Goal: Task Accomplishment & Management: Manage account settings

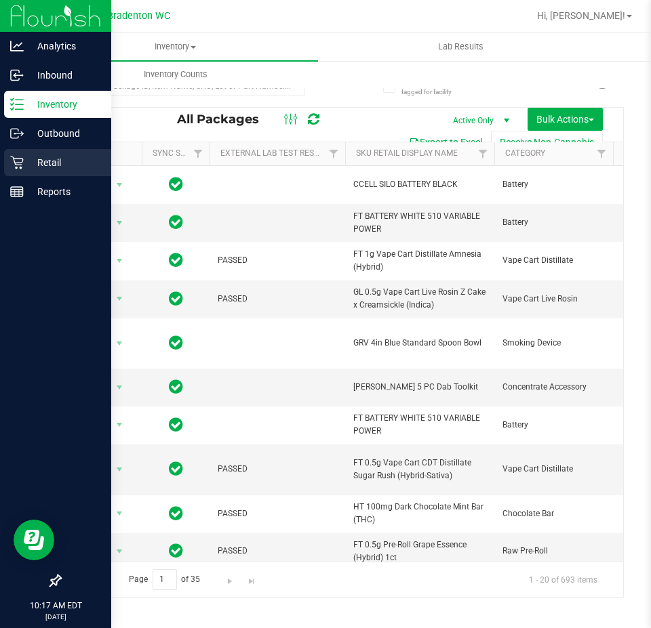
click at [28, 163] on p "Retail" at bounding box center [64, 163] width 81 height 16
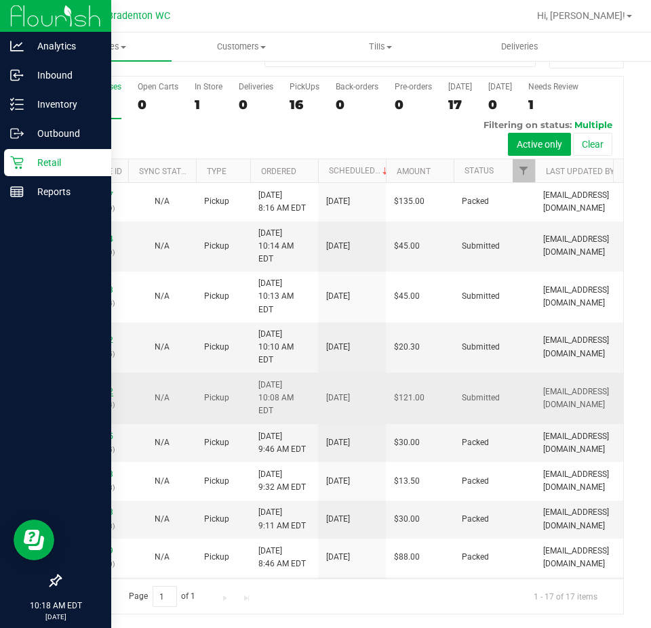
click at [91, 387] on link "11821862" at bounding box center [94, 391] width 38 height 9
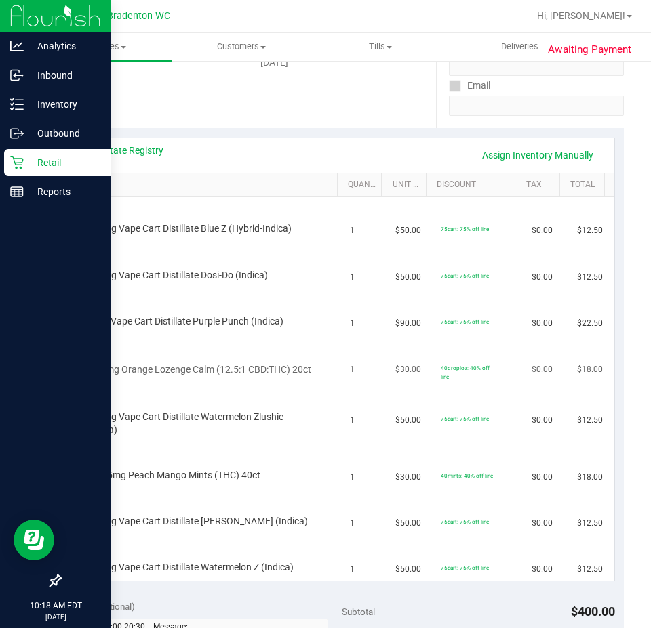
scroll to position [271, 0]
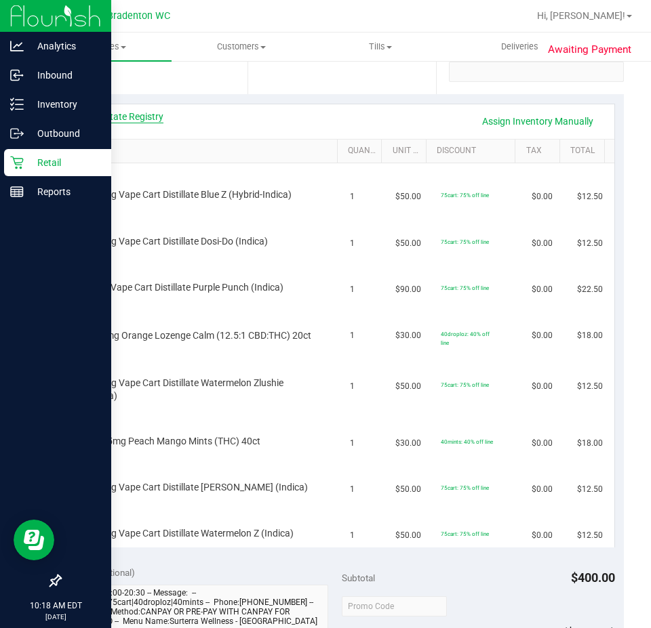
click at [125, 110] on link "View State Registry" at bounding box center [122, 117] width 81 height 14
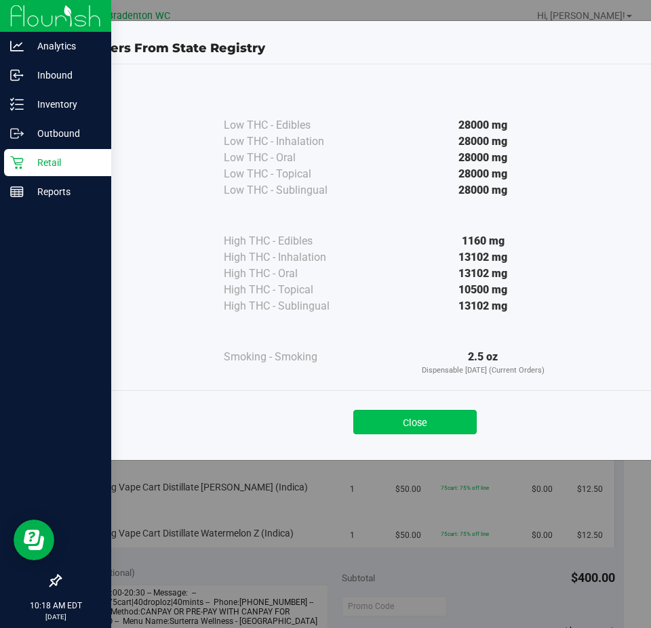
click at [456, 413] on button "Close" at bounding box center [414, 422] width 123 height 24
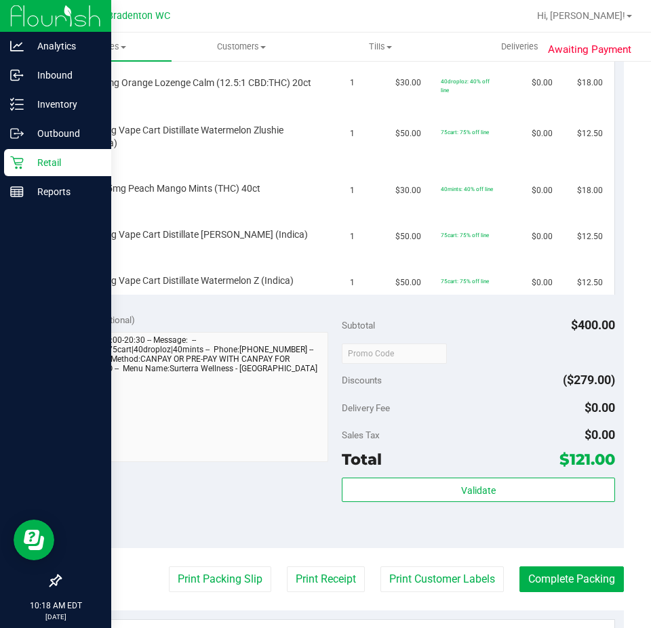
scroll to position [542, 0]
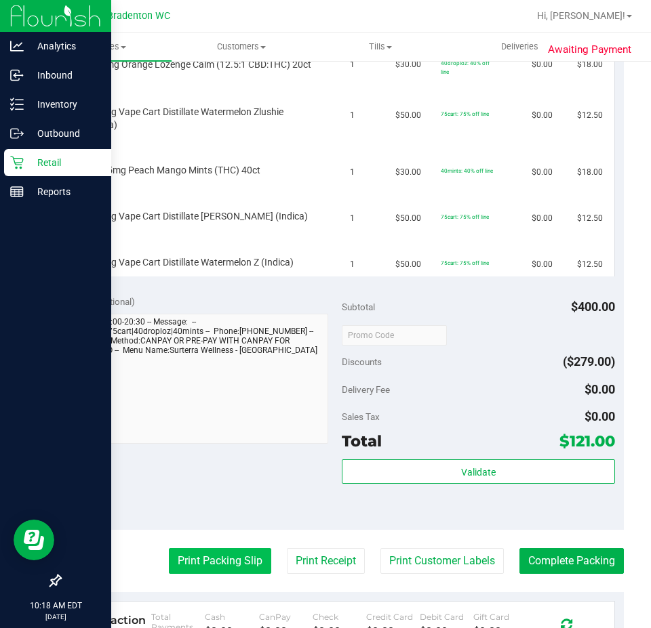
click at [199, 568] on button "Print Packing Slip" at bounding box center [220, 561] width 102 height 26
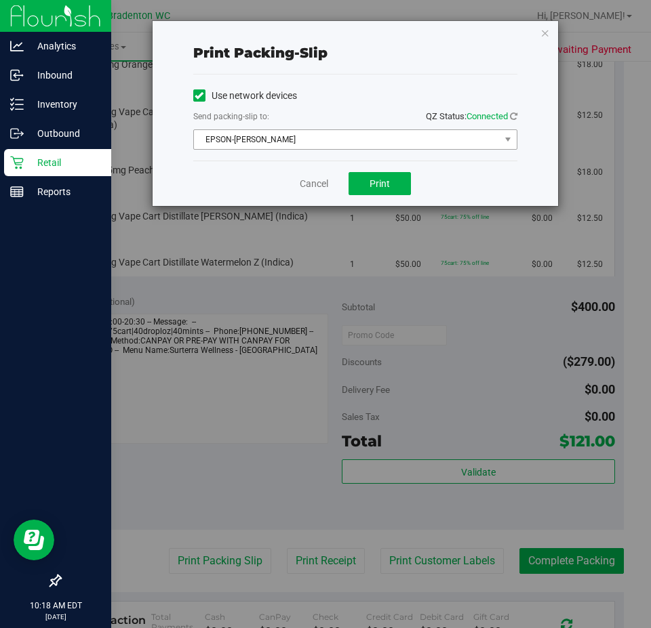
click at [381, 145] on span "EPSON-[PERSON_NAME]" at bounding box center [347, 139] width 306 height 19
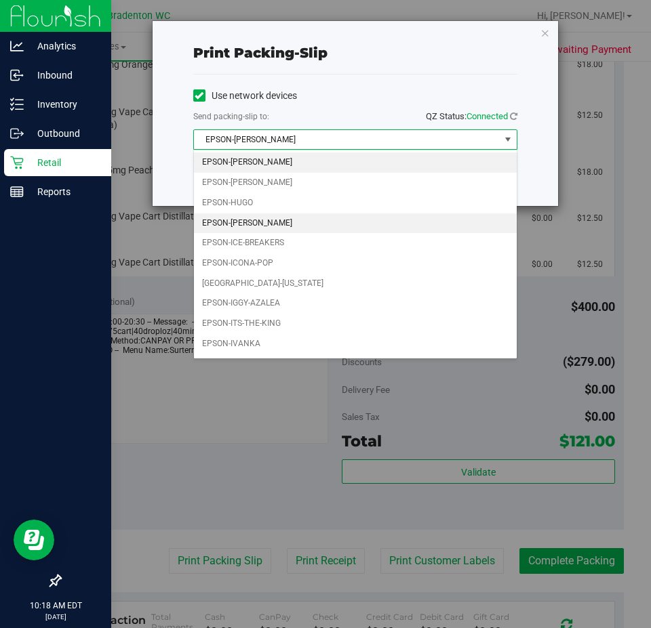
click at [310, 218] on li "EPSON-[PERSON_NAME]" at bounding box center [355, 223] width 323 height 20
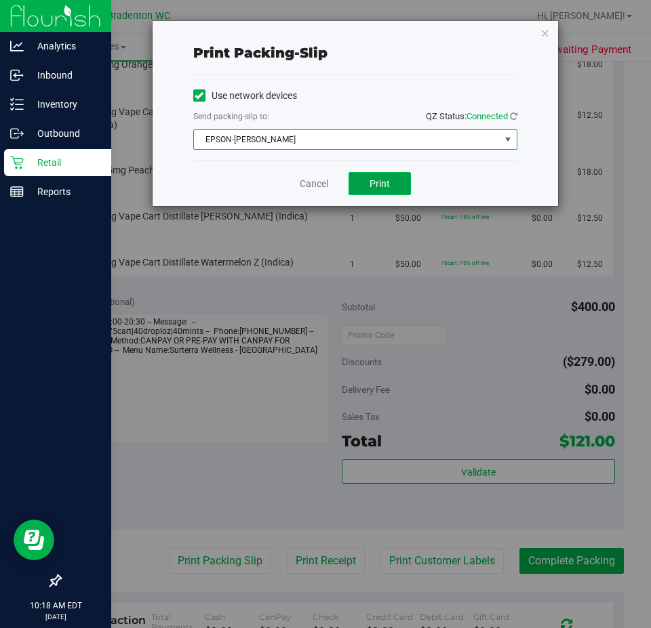
click at [367, 175] on button "Print" at bounding box center [379, 183] width 62 height 23
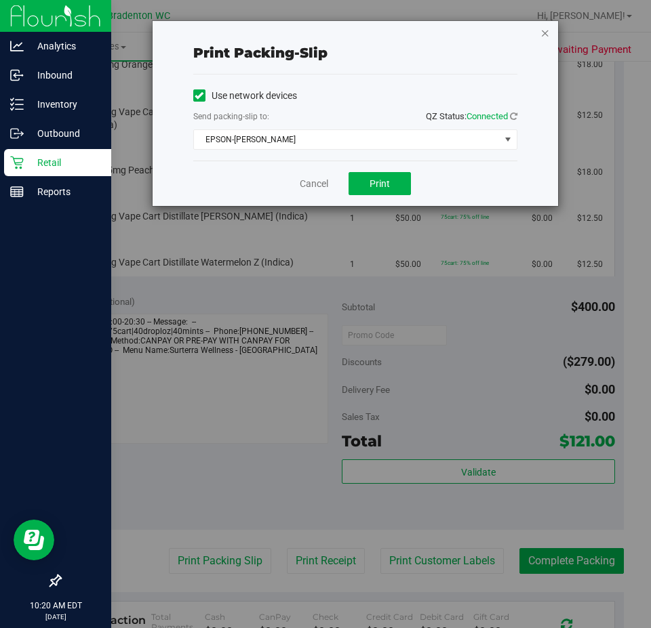
click at [544, 28] on icon "button" at bounding box center [544, 32] width 9 height 16
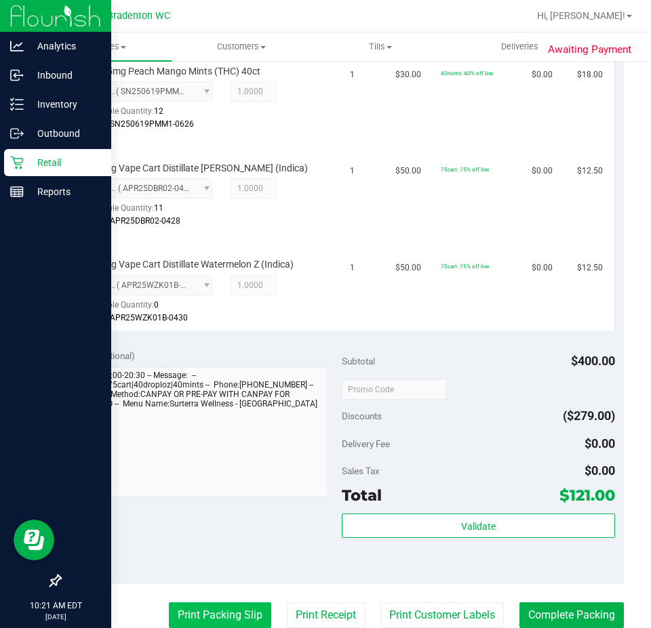
scroll to position [1094, 0]
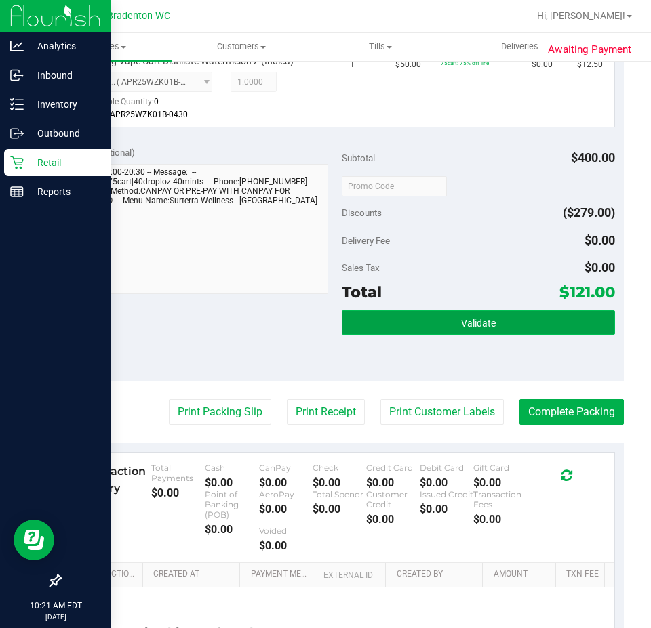
click at [521, 335] on button "Validate" at bounding box center [478, 322] width 273 height 24
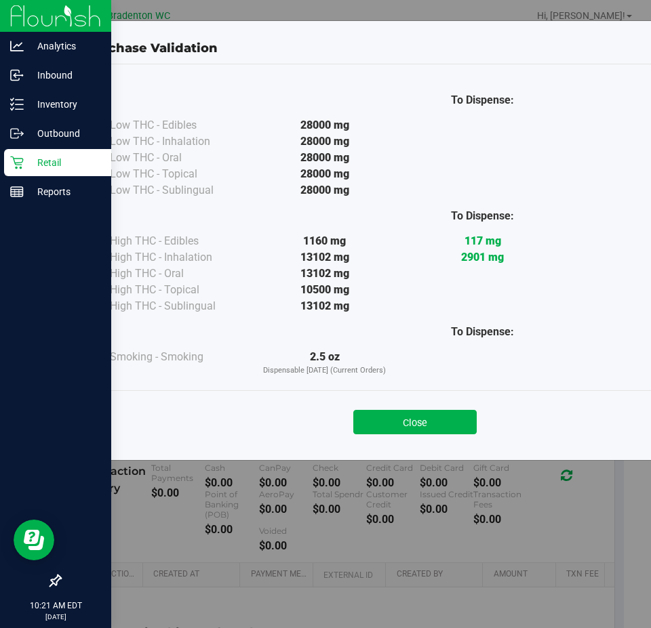
click at [460, 419] on button "Close" at bounding box center [414, 422] width 123 height 24
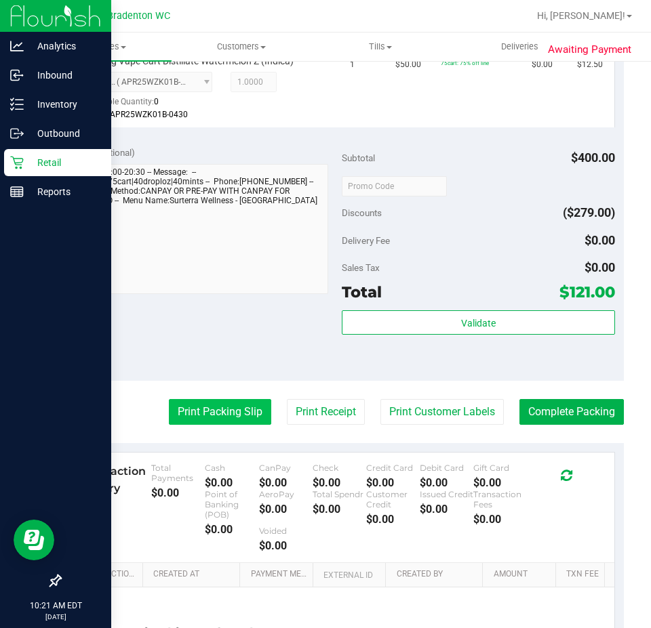
click at [192, 425] on button "Print Packing Slip" at bounding box center [220, 412] width 102 height 26
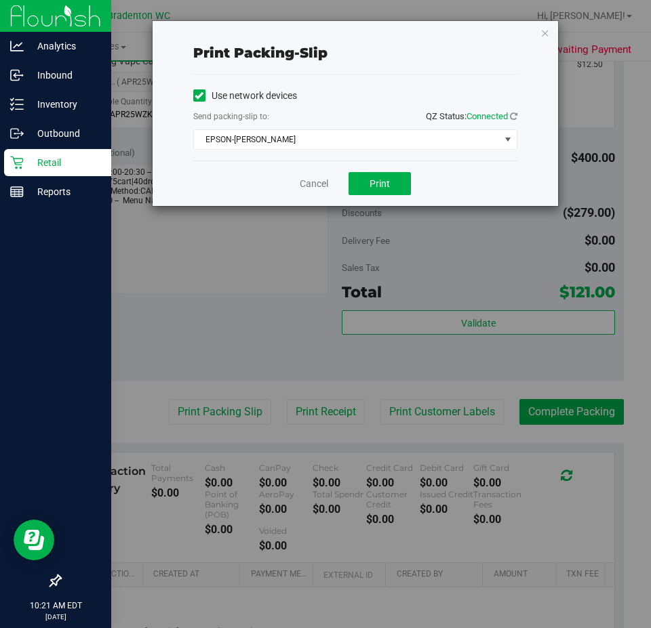
drag, startPoint x: 548, startPoint y: 34, endPoint x: 540, endPoint y: 43, distance: 11.5
click at [547, 33] on icon "button" at bounding box center [544, 32] width 9 height 16
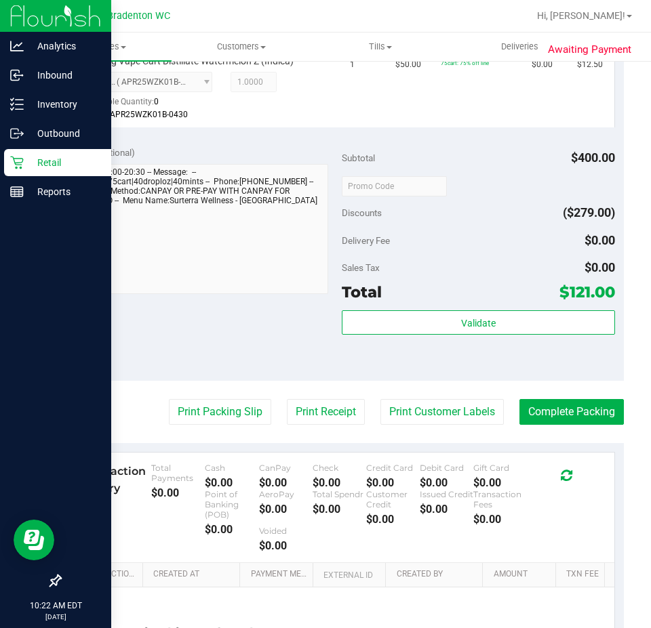
click at [503, 354] on div "Validate" at bounding box center [478, 340] width 273 height 61
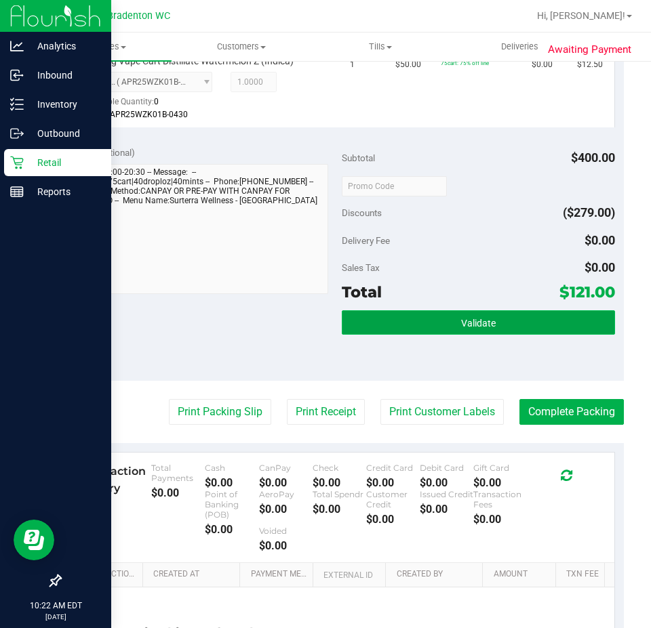
click at [500, 335] on button "Validate" at bounding box center [478, 322] width 273 height 24
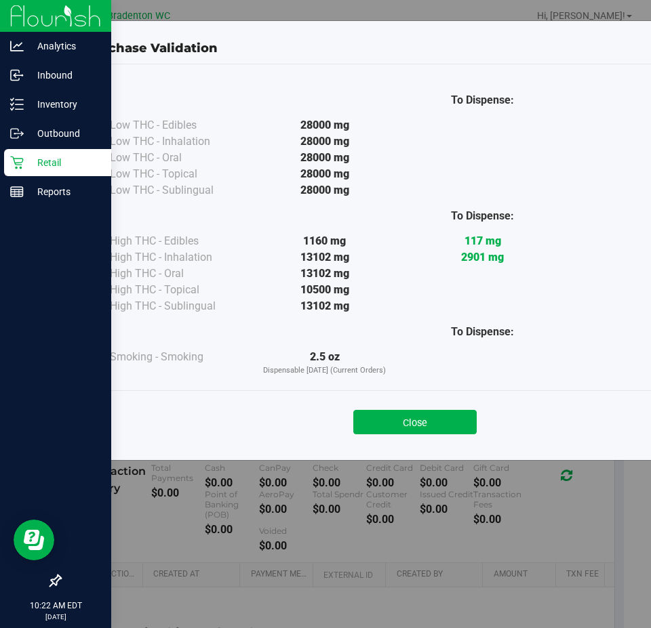
drag, startPoint x: 438, startPoint y: 424, endPoint x: 445, endPoint y: 424, distance: 6.8
click at [438, 424] on button "Close" at bounding box center [414, 422] width 123 height 24
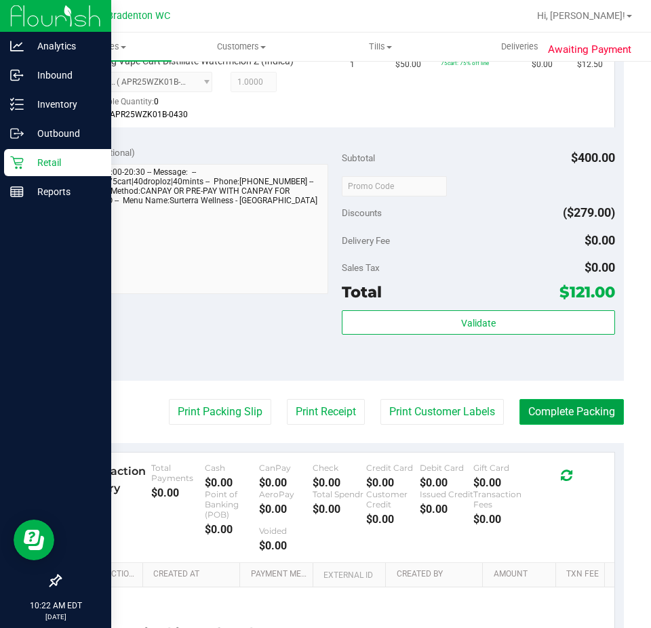
click at [550, 424] on button "Complete Packing" at bounding box center [571, 412] width 104 height 26
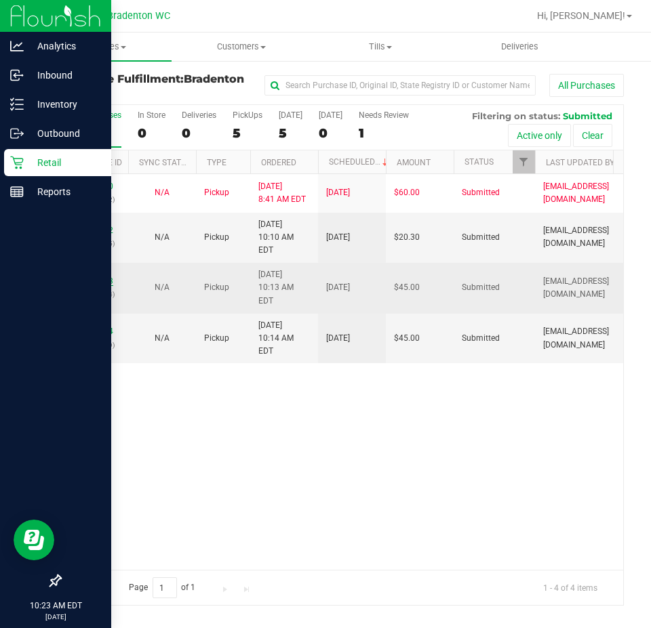
click at [100, 276] on link "11821893" at bounding box center [94, 280] width 38 height 9
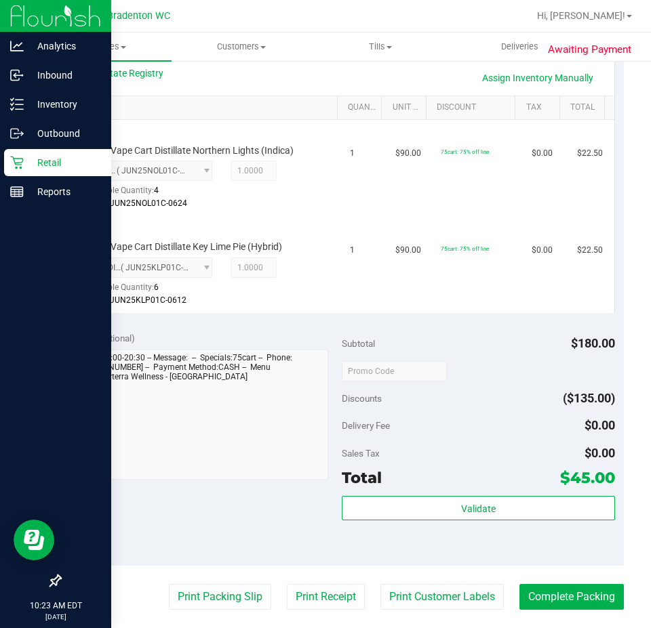
scroll to position [327, 0]
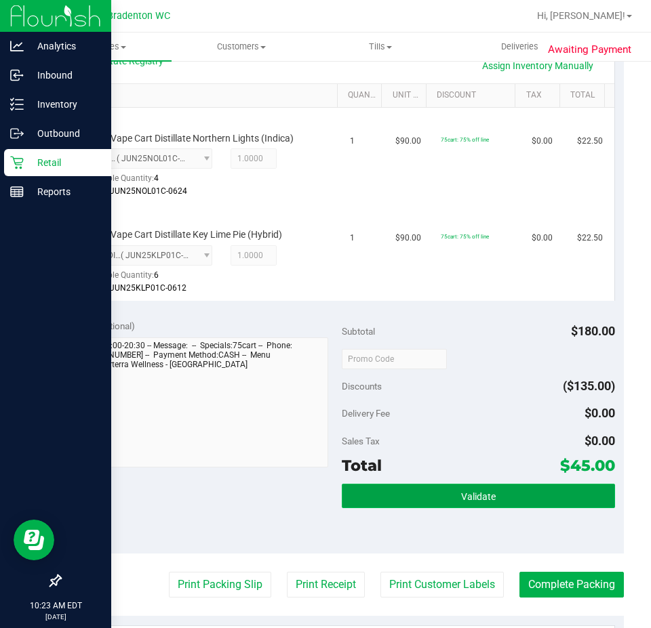
click at [494, 491] on button "Validate" at bounding box center [478, 496] width 273 height 24
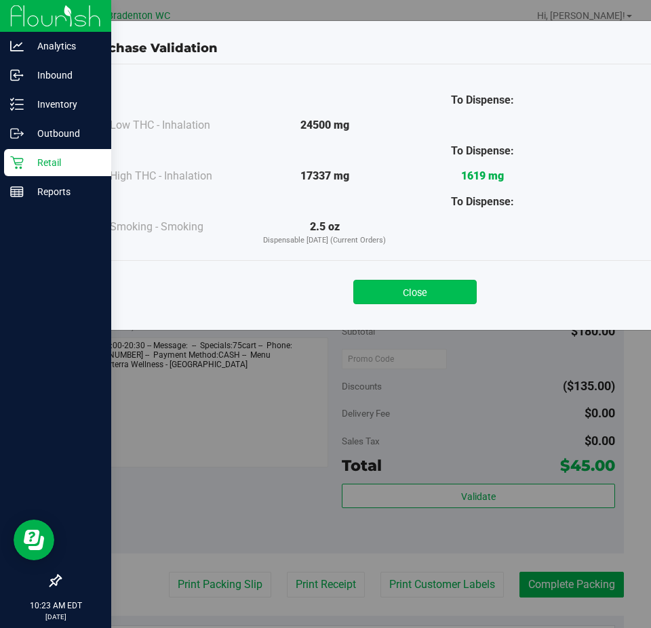
click at [453, 285] on button "Close" at bounding box center [414, 292] width 123 height 24
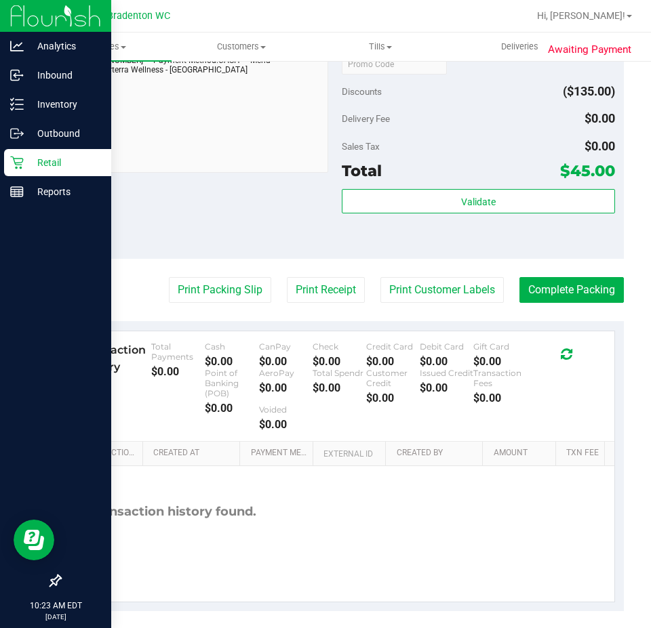
scroll to position [632, 0]
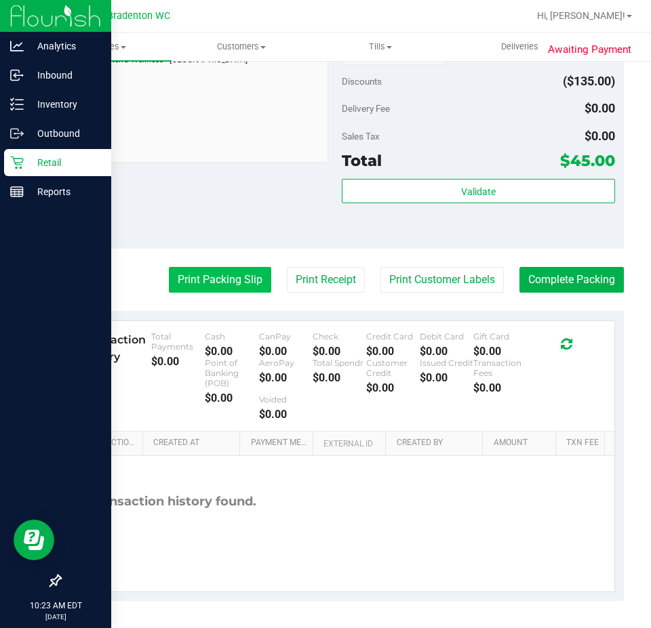
click at [202, 275] on button "Print Packing Slip" at bounding box center [220, 280] width 102 height 26
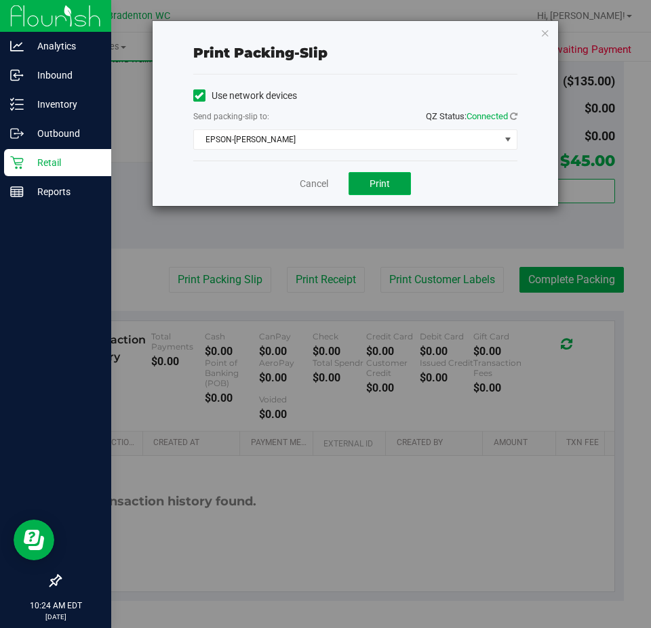
click at [380, 186] on span "Print" at bounding box center [379, 183] width 20 height 11
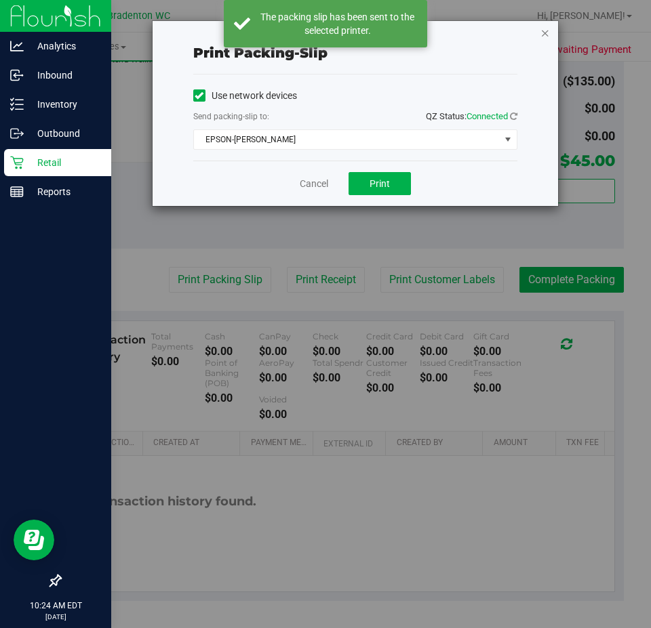
click at [544, 39] on icon "button" at bounding box center [544, 32] width 9 height 16
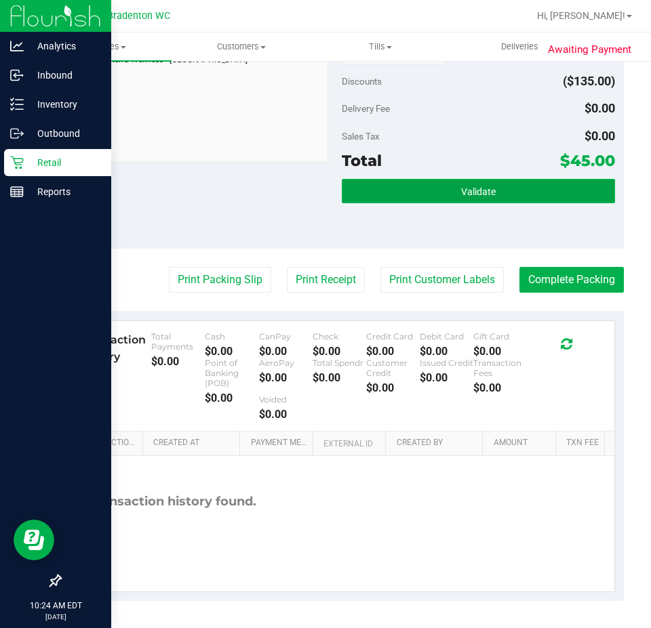
click at [537, 185] on button "Validate" at bounding box center [478, 191] width 273 height 24
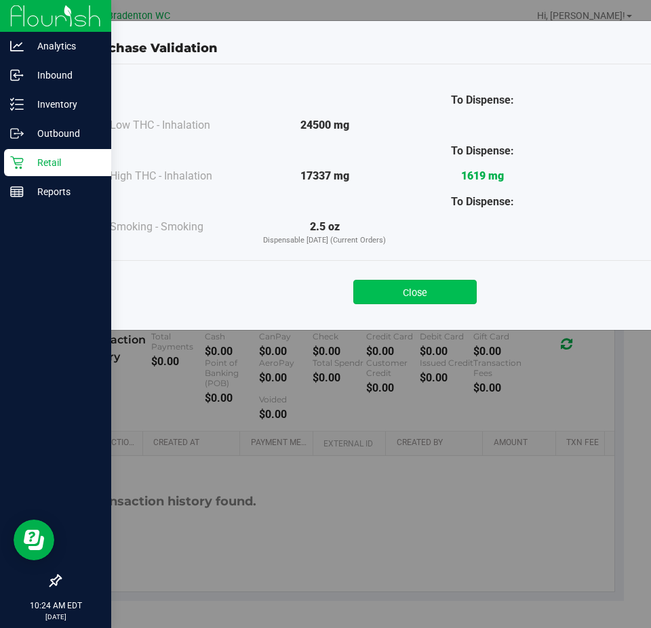
click at [471, 285] on button "Close" at bounding box center [414, 292] width 123 height 24
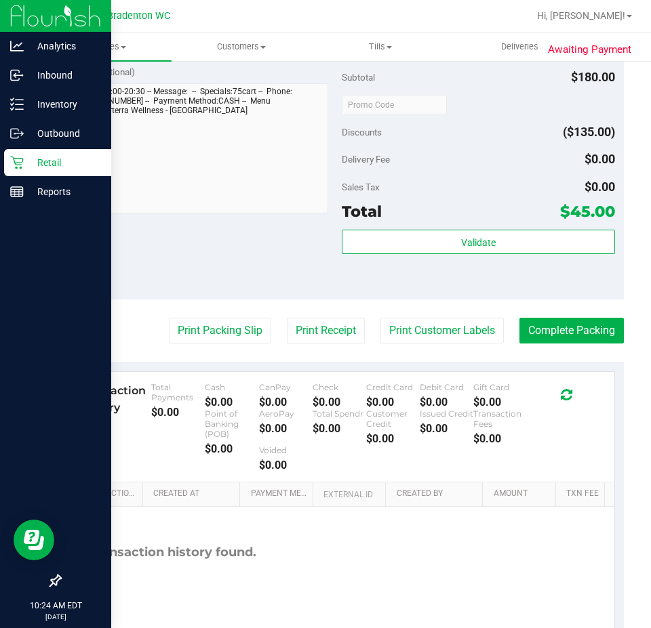
scroll to position [597, 0]
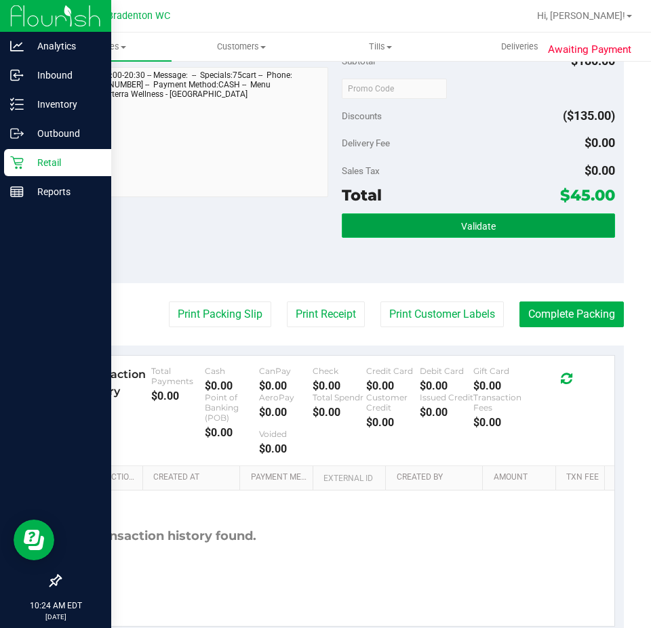
click at [461, 226] on span "Validate" at bounding box center [478, 226] width 35 height 11
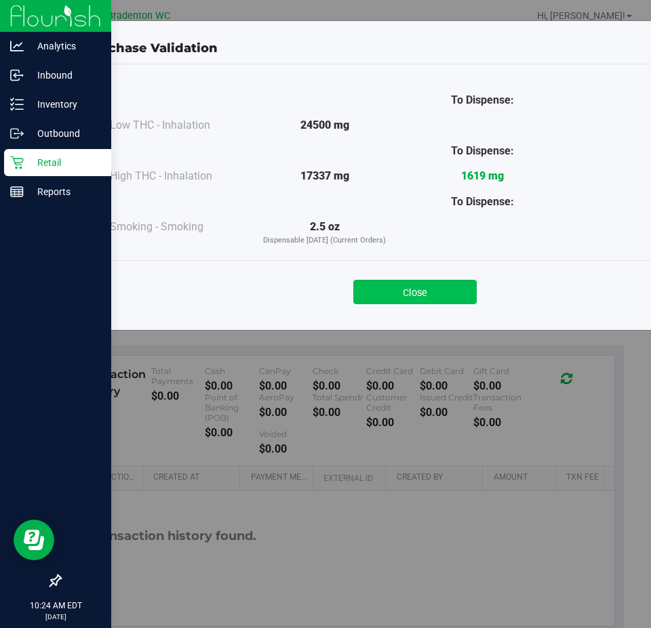
click at [427, 300] on button "Close" at bounding box center [414, 292] width 123 height 24
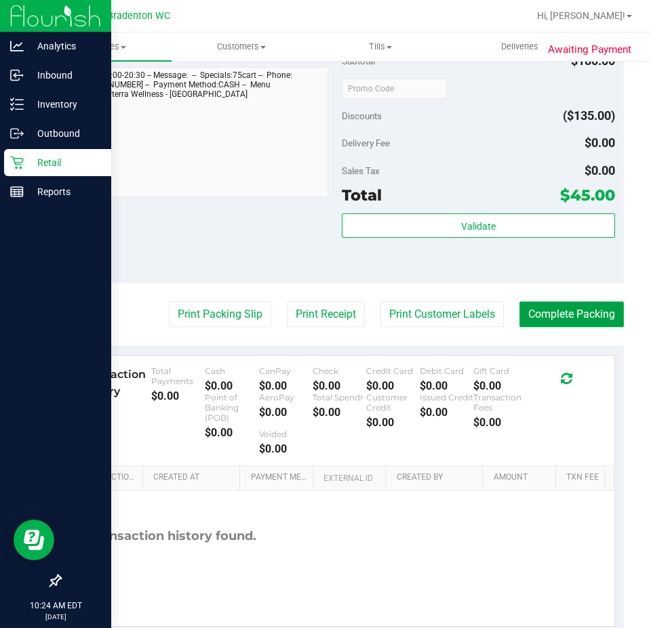
click at [584, 310] on button "Complete Packing" at bounding box center [571, 315] width 104 height 26
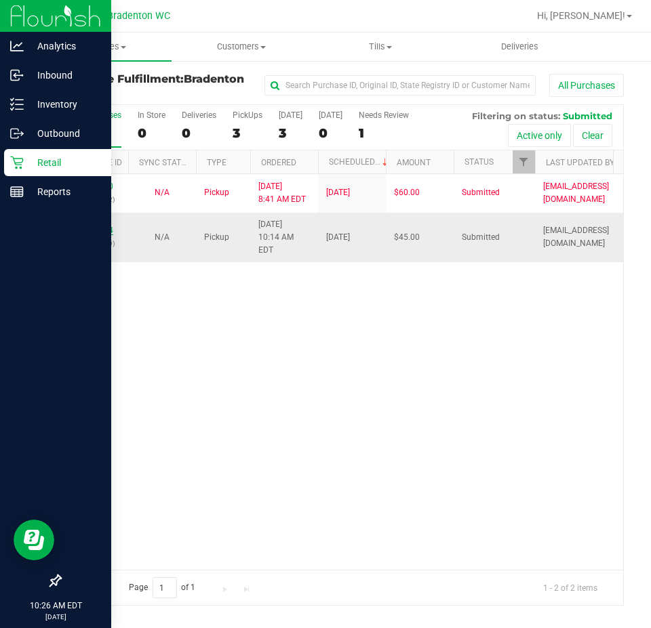
click at [86, 226] on link "11821894" at bounding box center [94, 230] width 38 height 9
click at [29, 103] on p "Inventory" at bounding box center [64, 104] width 81 height 16
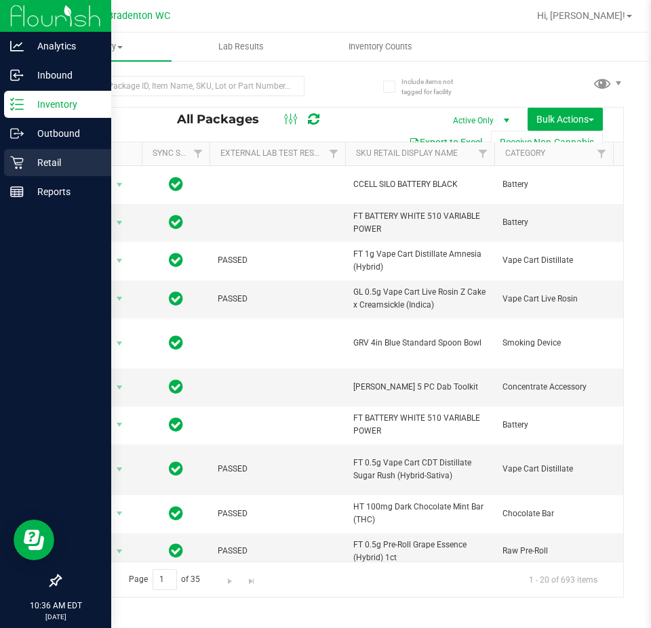
click at [20, 160] on icon at bounding box center [17, 163] width 14 height 14
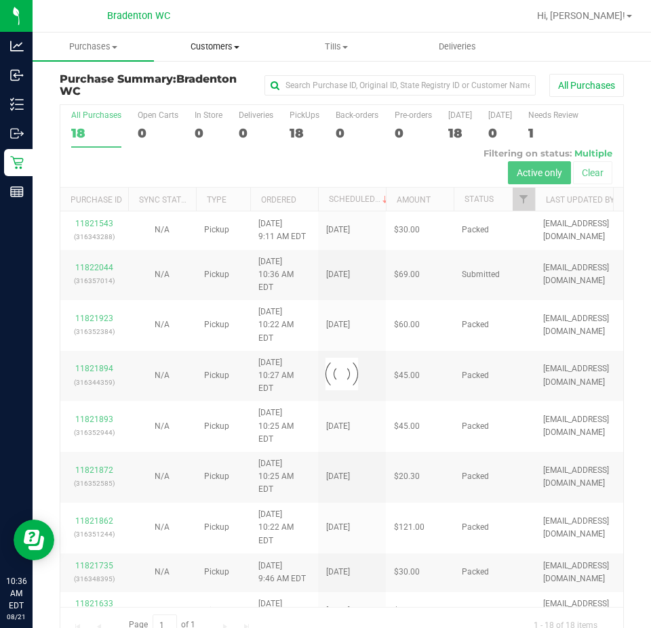
click at [208, 52] on span "Customers" at bounding box center [215, 47] width 120 height 12
click at [215, 83] on span "All customers" at bounding box center [203, 82] width 98 height 12
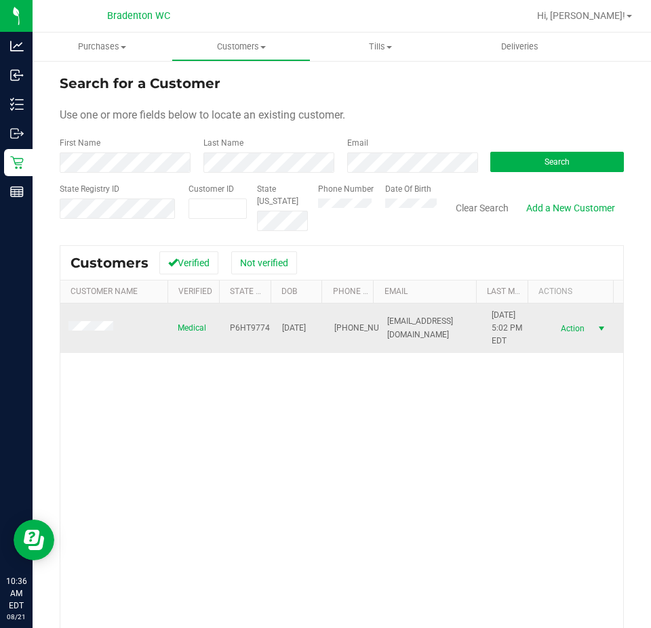
click at [596, 324] on span "select" at bounding box center [601, 328] width 11 height 11
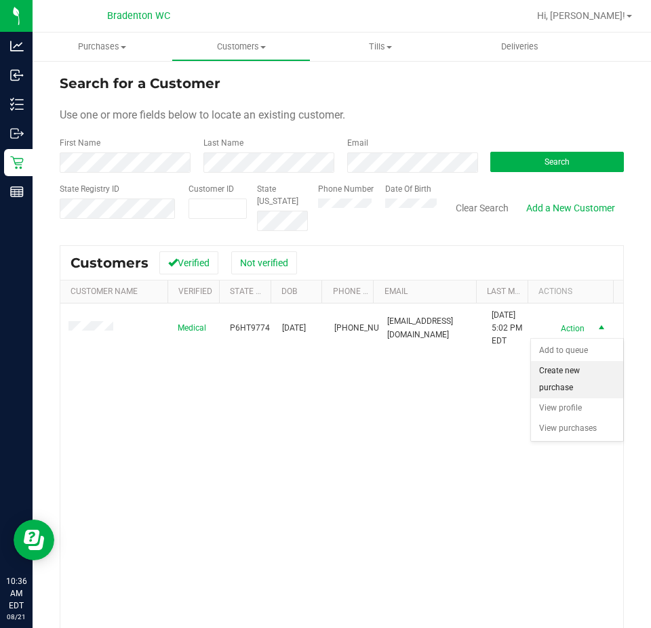
click at [564, 369] on li "Create new purchase" at bounding box center [577, 379] width 92 height 37
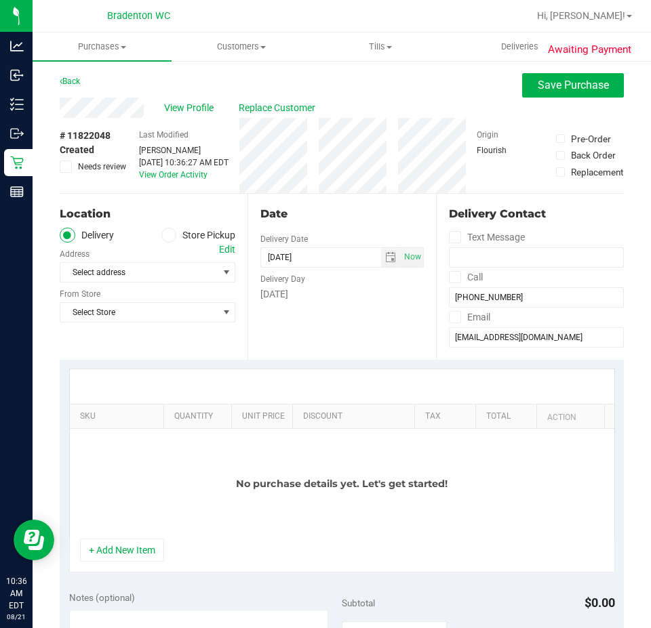
click at [165, 235] on icon at bounding box center [169, 235] width 8 height 0
click at [0, 0] on input "Store Pickup" at bounding box center [0, 0] width 0 height 0
click at [147, 278] on span "Select Store" at bounding box center [138, 272] width 157 height 19
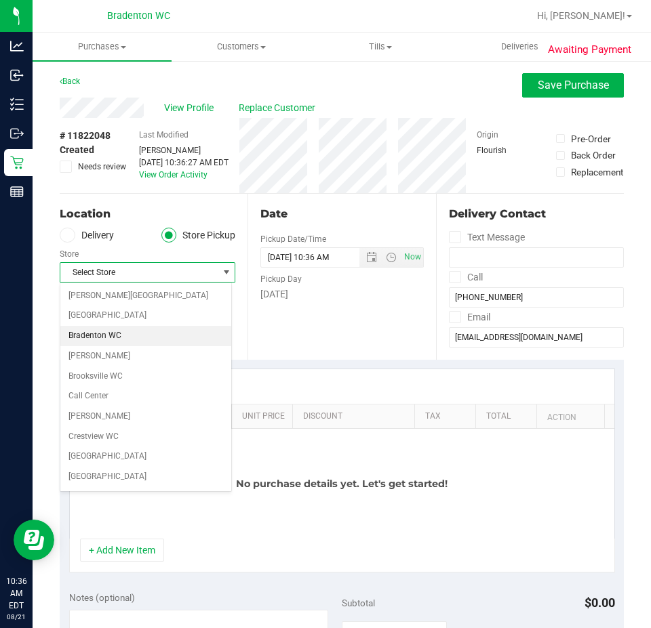
click at [131, 331] on li "Bradenton WC" at bounding box center [145, 336] width 171 height 20
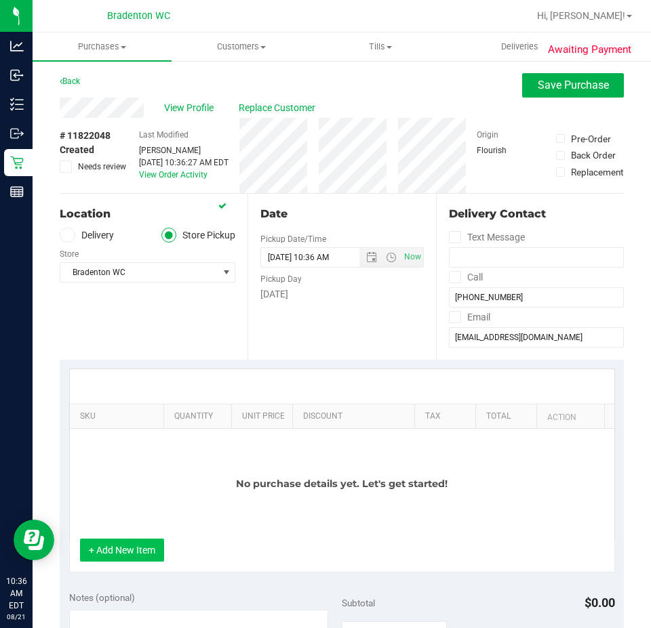
click at [150, 552] on button "+ Add New Item" at bounding box center [122, 550] width 84 height 23
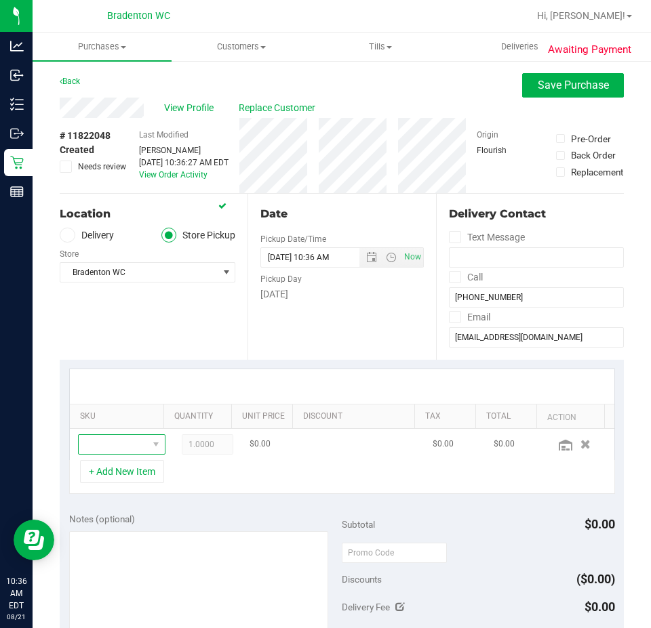
click at [147, 438] on span "NO DATA FOUND" at bounding box center [155, 444] width 17 height 19
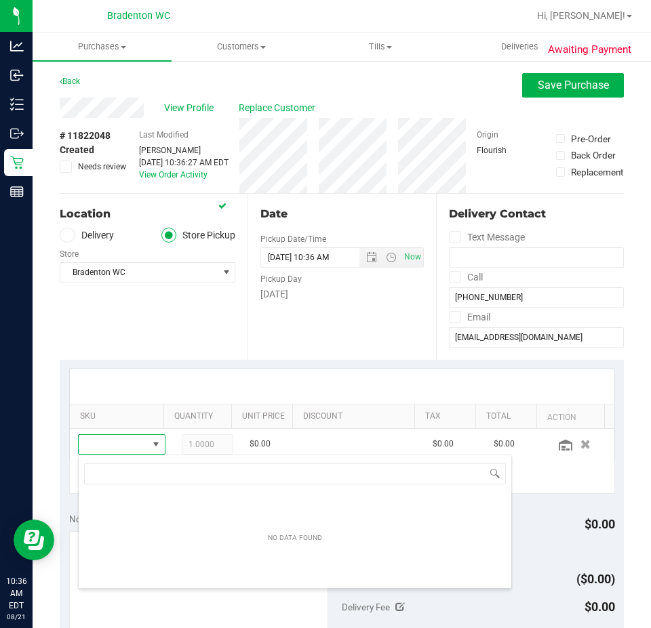
scroll to position [20, 57]
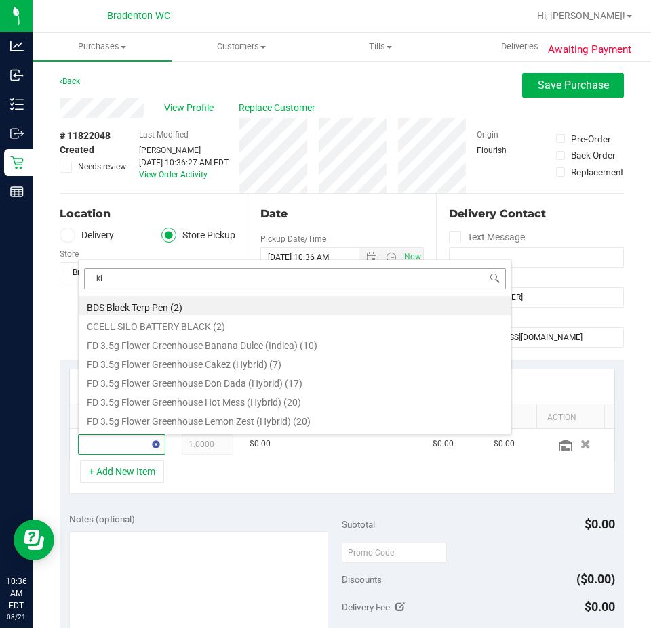
type input "klp"
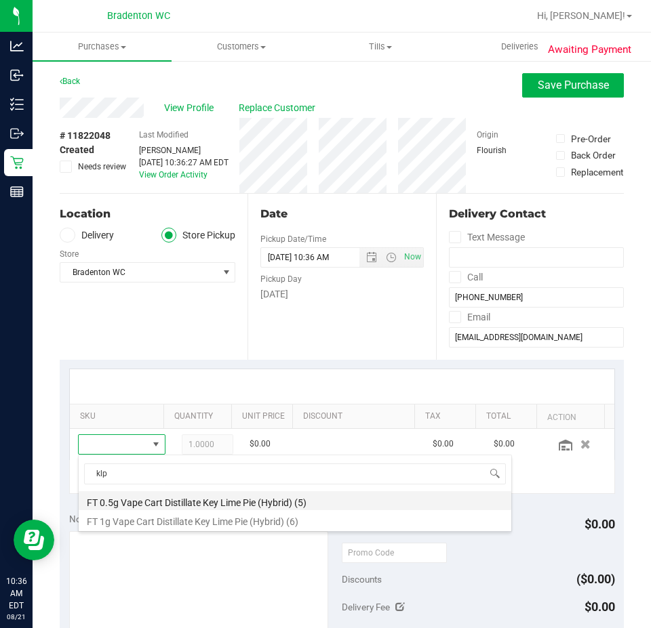
click at [244, 495] on li "FT 0.5g Vape Cart Distillate Key Lime Pie (Hybrid) (5)" at bounding box center [295, 500] width 432 height 19
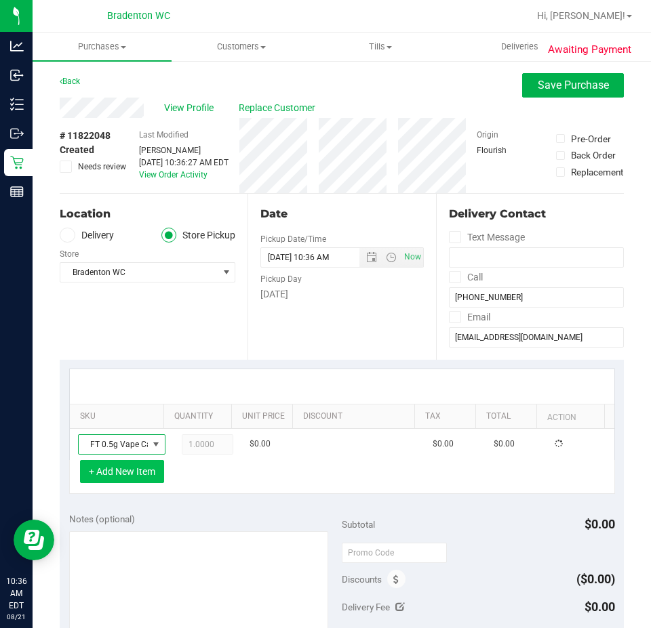
click at [157, 465] on button "+ Add New Item" at bounding box center [122, 471] width 84 height 23
click at [146, 467] on button "+ Add New Item" at bounding box center [122, 471] width 84 height 23
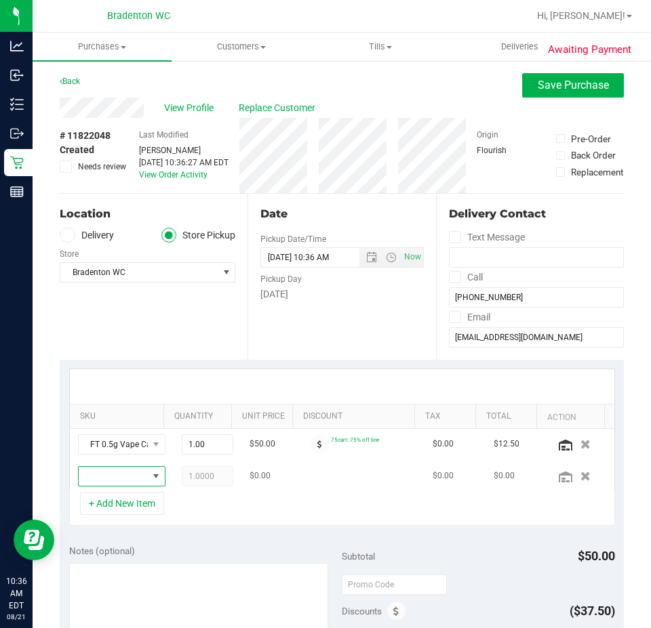
click at [150, 473] on span "NO DATA FOUND" at bounding box center [155, 476] width 11 height 11
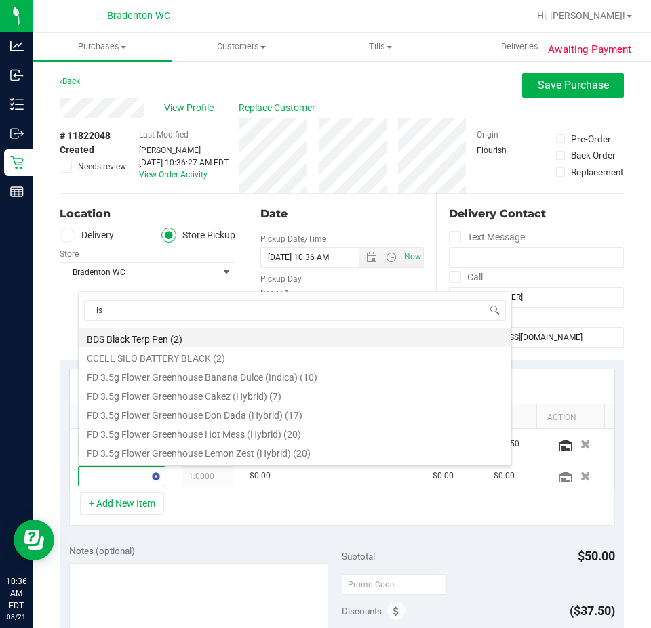
type input "lso"
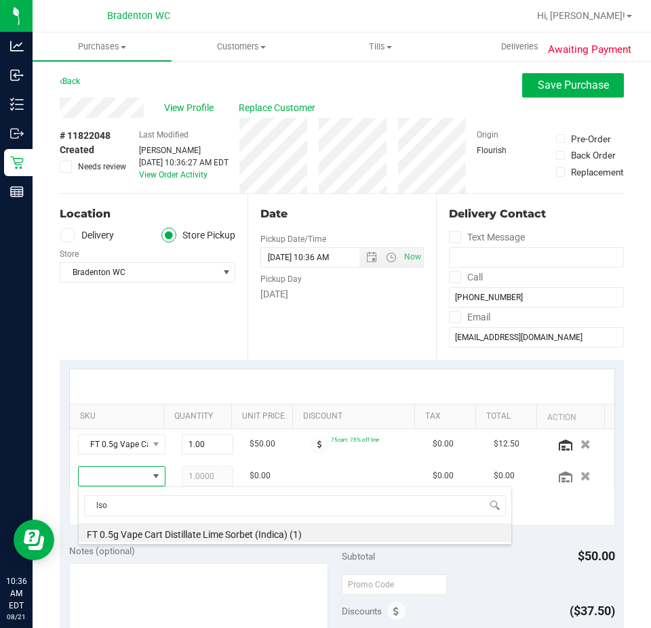
click at [239, 533] on li "FT 0.5g Vape Cart Distillate Lime Sorbet (Indica) (1)" at bounding box center [295, 532] width 432 height 19
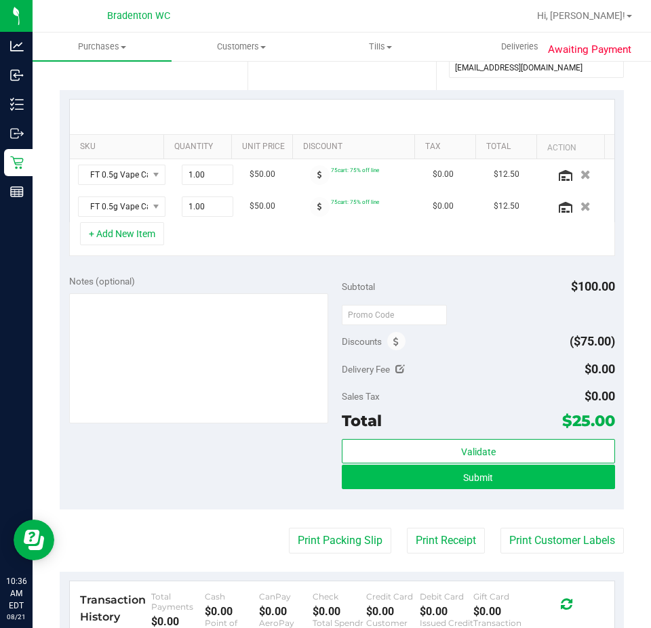
scroll to position [271, 0]
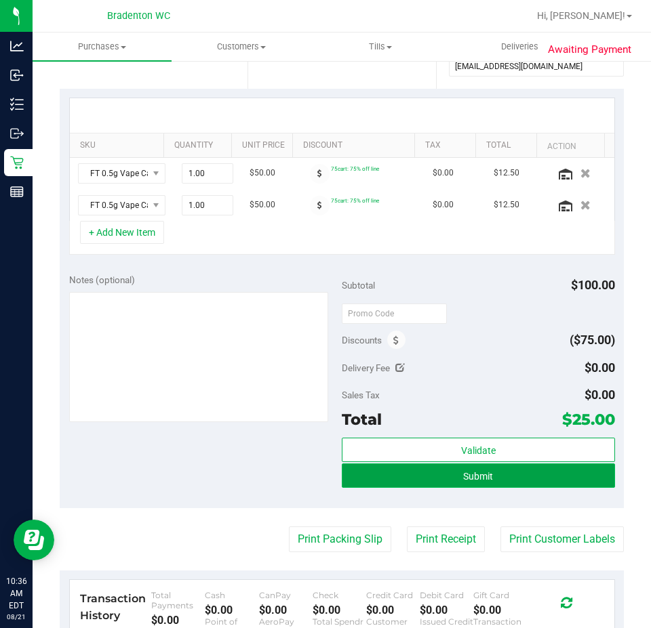
click at [463, 475] on span "Submit" at bounding box center [478, 476] width 30 height 11
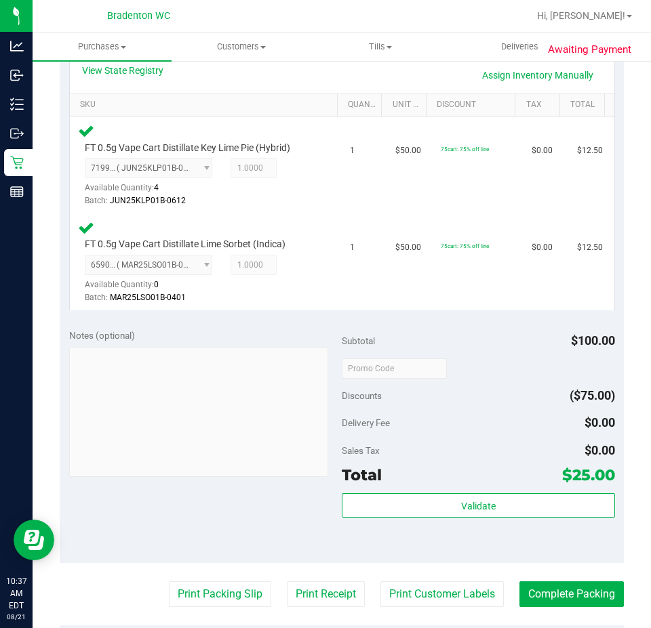
scroll to position [316, 0]
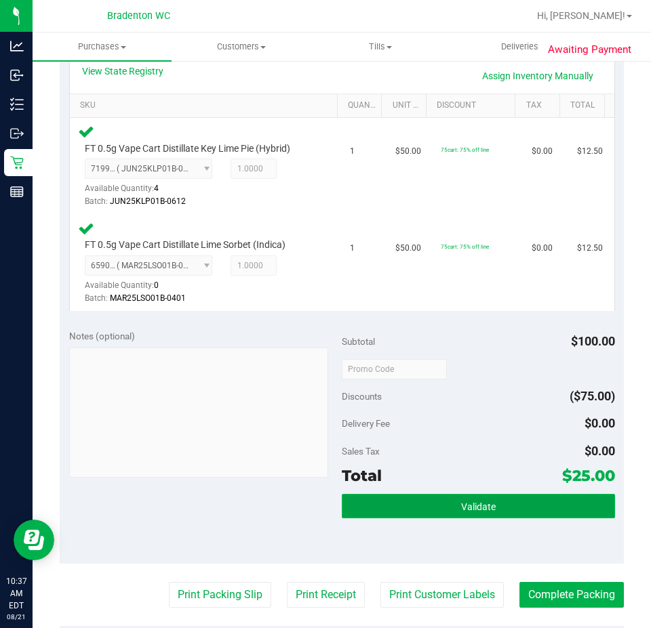
click at [438, 508] on button "Validate" at bounding box center [478, 506] width 273 height 24
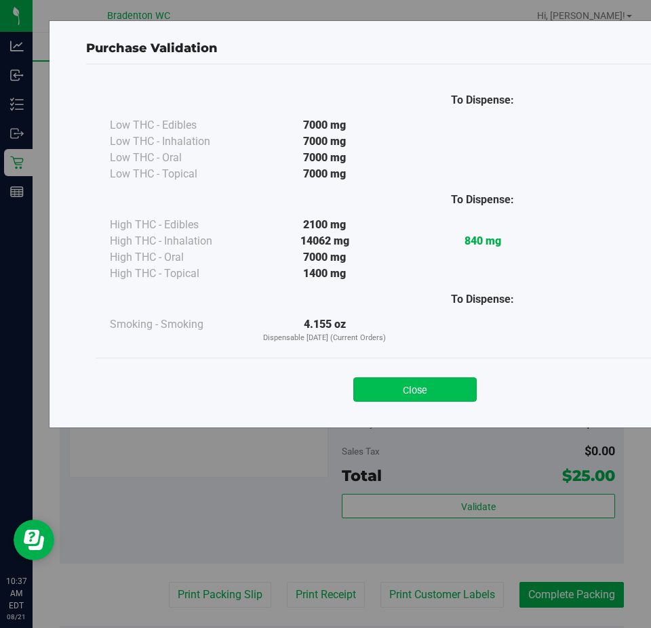
click at [397, 388] on button "Close" at bounding box center [414, 389] width 123 height 24
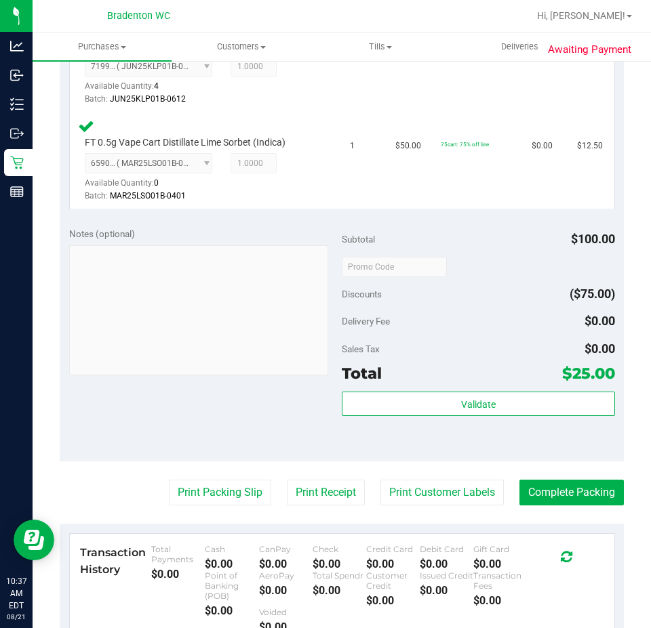
scroll to position [361, 0]
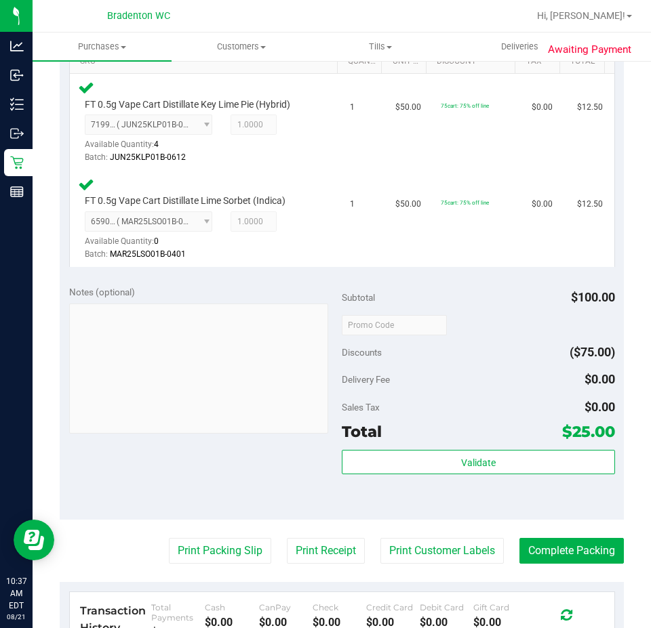
click at [236, 531] on purchase-details "Back Edit Purchase Cancel Purchase View Profile # 11822048 BioTrack ID: - Submi…" at bounding box center [342, 292] width 564 height 1159
click at [232, 537] on purchase-details "Back Edit Purchase Cancel Purchase View Profile # 11822048 BioTrack ID: - Submi…" at bounding box center [342, 292] width 564 height 1159
click at [232, 548] on button "Print Packing Slip" at bounding box center [220, 551] width 102 height 26
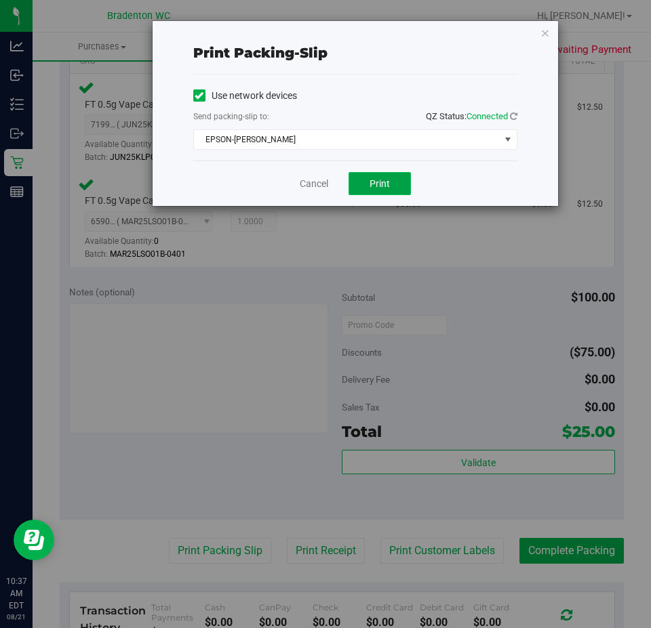
click at [388, 184] on span "Print" at bounding box center [379, 183] width 20 height 11
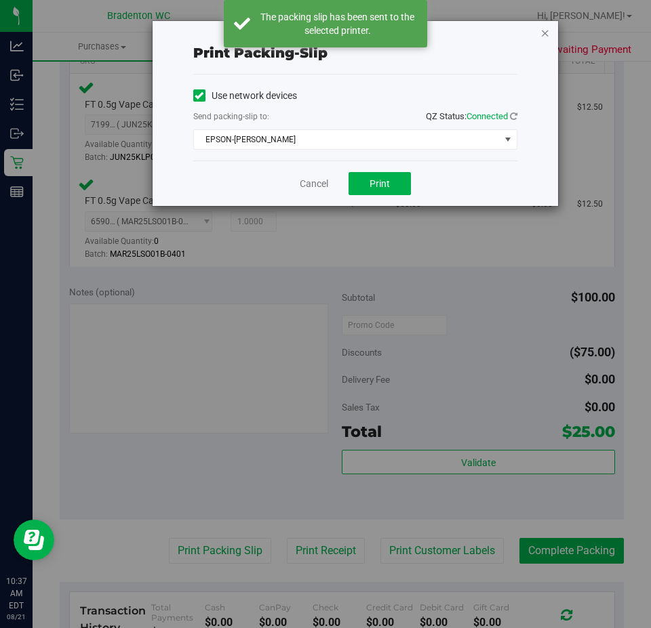
click at [543, 33] on icon "button" at bounding box center [544, 32] width 9 height 16
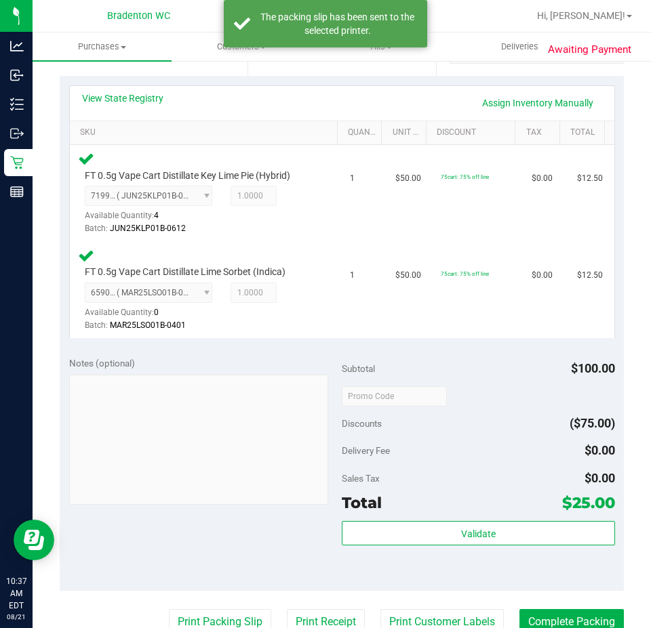
scroll to position [407, 0]
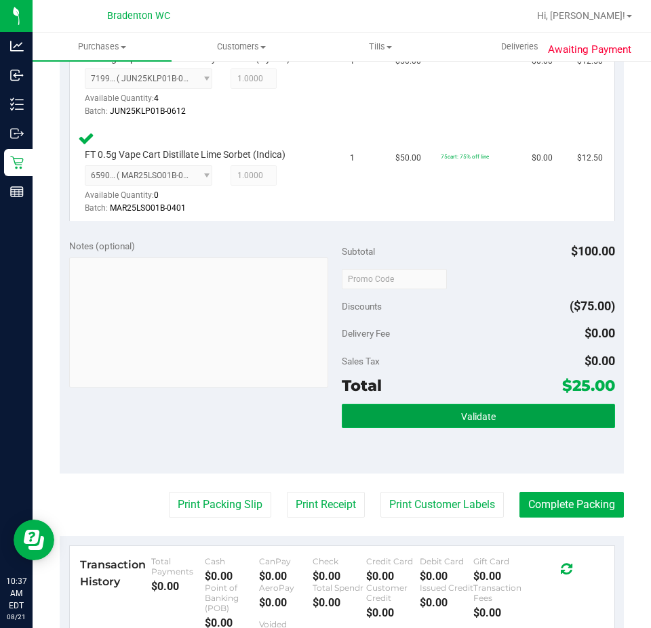
click at [537, 420] on button "Validate" at bounding box center [478, 416] width 273 height 24
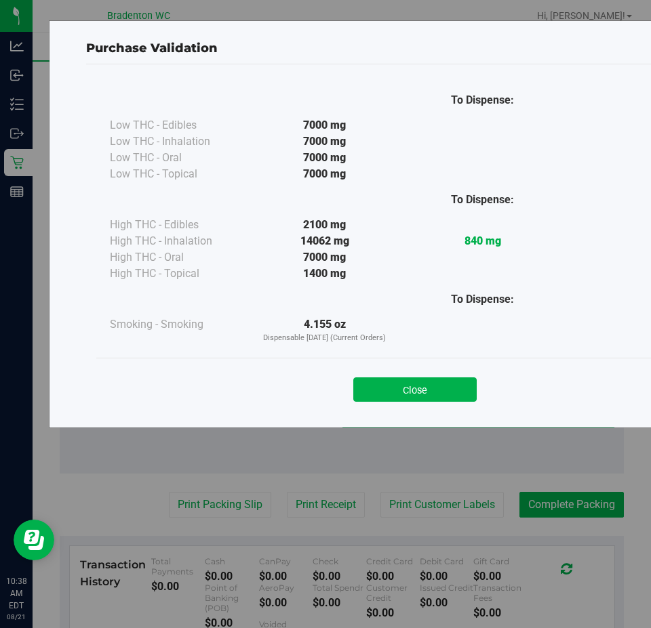
click at [412, 371] on div "Close" at bounding box center [414, 386] width 617 height 34
drag, startPoint x: 426, startPoint y: 384, endPoint x: 526, endPoint y: 425, distance: 107.6
click at [428, 384] on button "Close" at bounding box center [414, 389] width 123 height 24
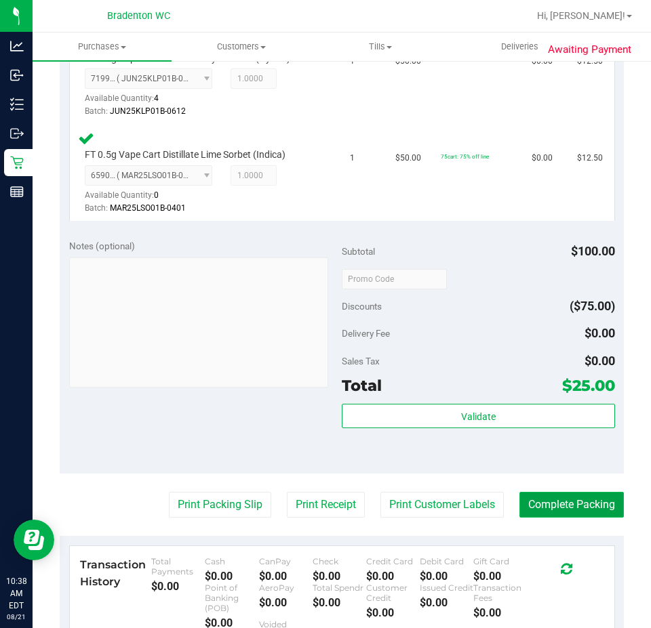
click at [556, 508] on button "Complete Packing" at bounding box center [571, 505] width 104 height 26
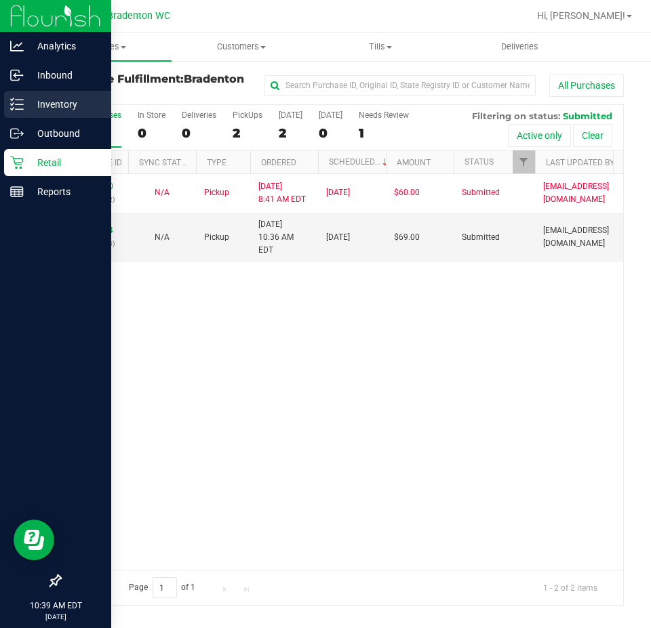
click at [18, 108] on icon at bounding box center [17, 105] width 14 height 14
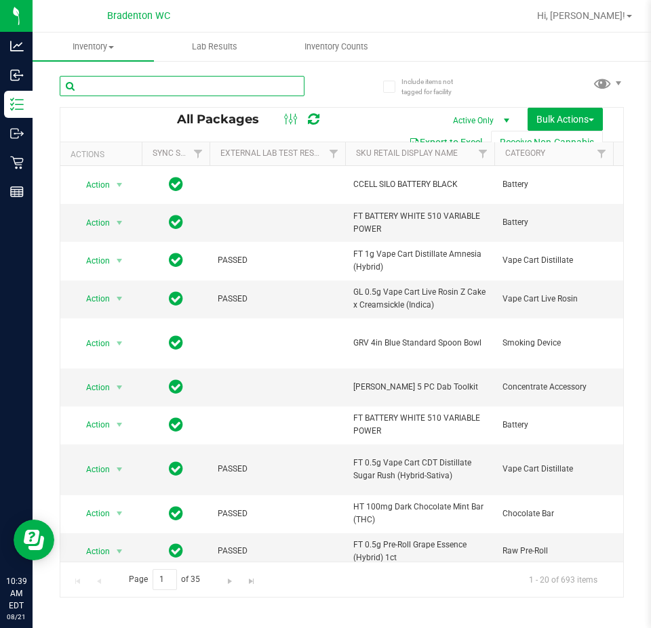
click at [266, 83] on input "text" at bounding box center [182, 86] width 245 height 20
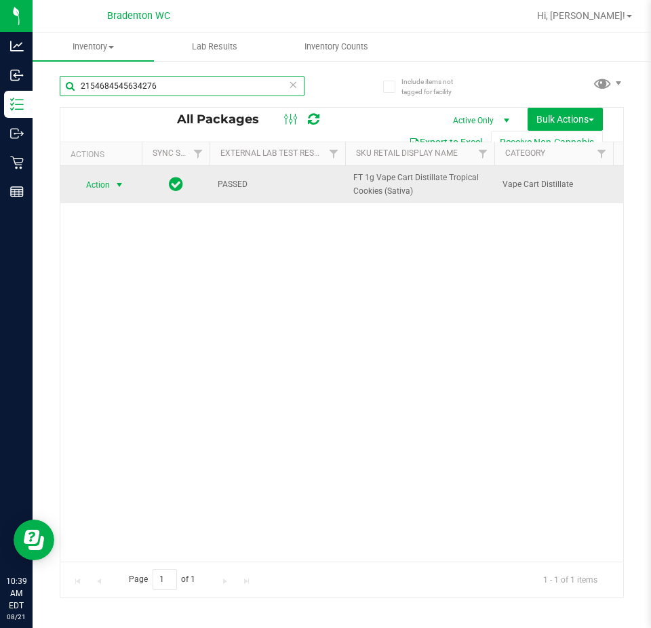
type input "2154684545634276"
click at [115, 187] on span "select" at bounding box center [119, 185] width 11 height 11
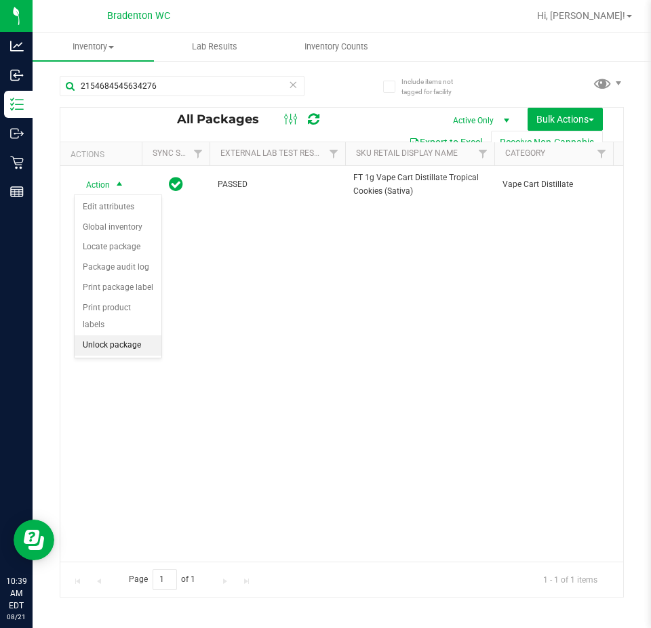
click at [110, 337] on li "Unlock package" at bounding box center [118, 345] width 87 height 20
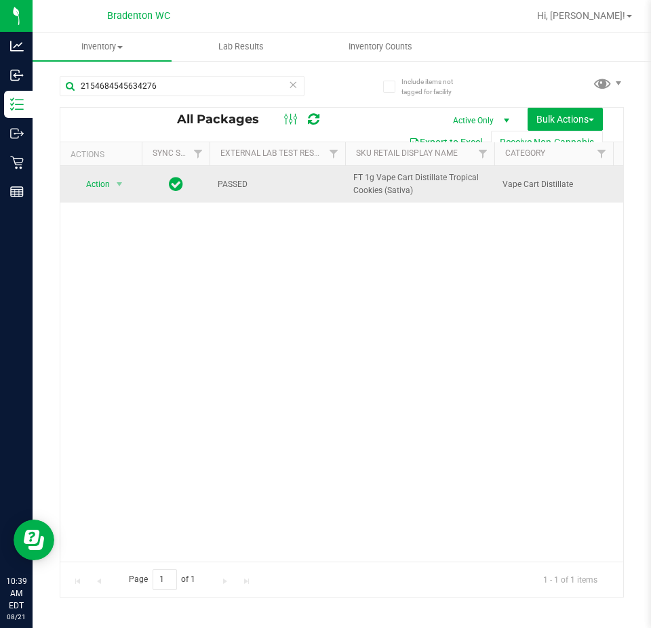
click at [92, 182] on span "Action" at bounding box center [92, 184] width 37 height 19
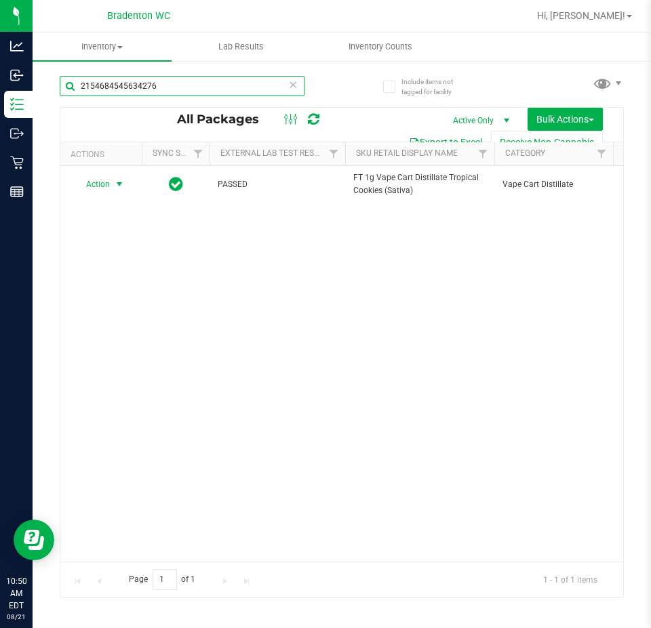
click at [144, 83] on input "2154684545634276" at bounding box center [182, 86] width 245 height 20
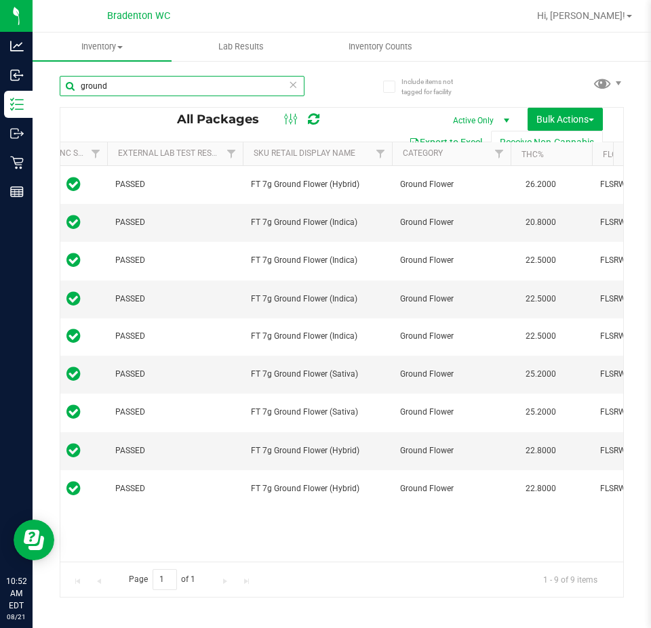
click at [185, 95] on input "ground" at bounding box center [182, 86] width 245 height 20
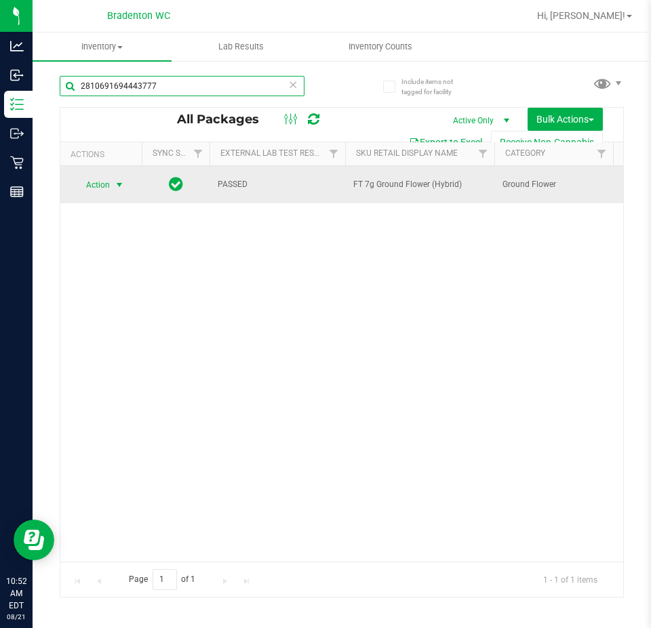
type input "2810691694443777"
click at [104, 186] on span "Action" at bounding box center [92, 185] width 37 height 19
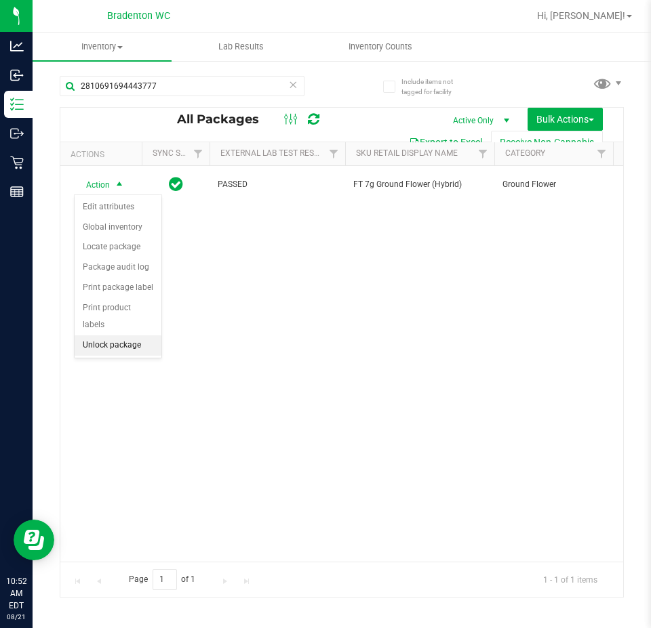
click at [142, 335] on li "Unlock package" at bounding box center [118, 345] width 87 height 20
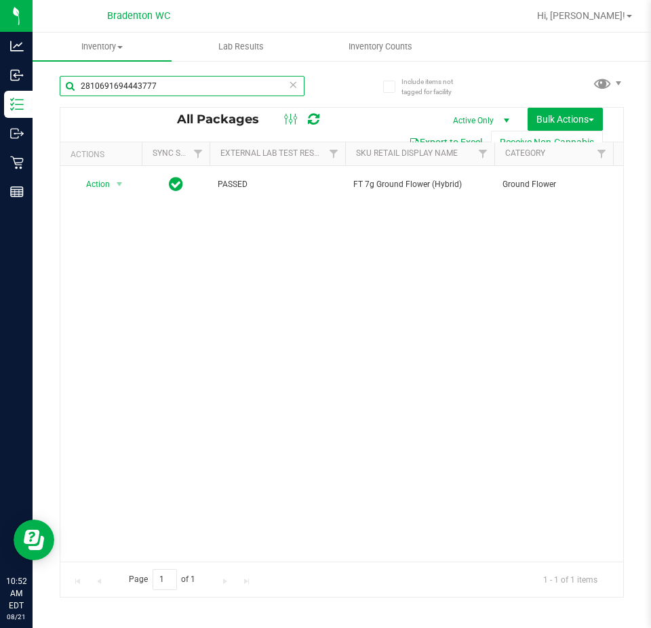
click at [210, 80] on input "2810691694443777" at bounding box center [182, 86] width 245 height 20
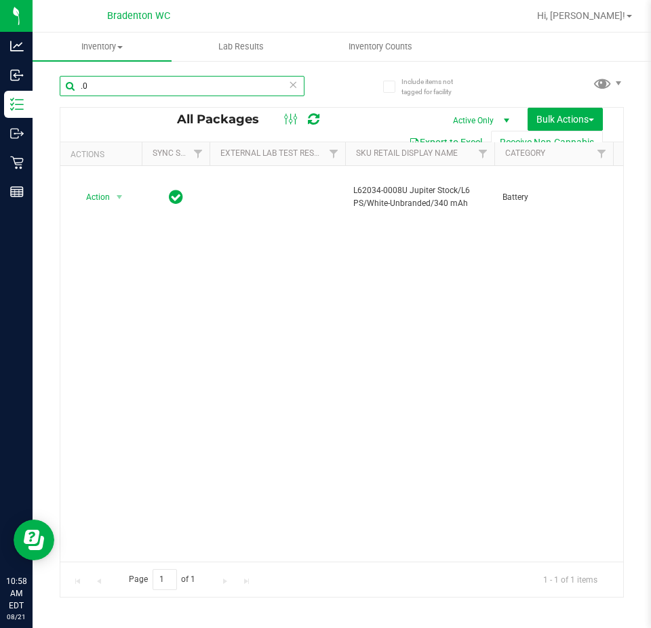
click at [104, 92] on input ".0" at bounding box center [182, 86] width 245 height 20
type input "."
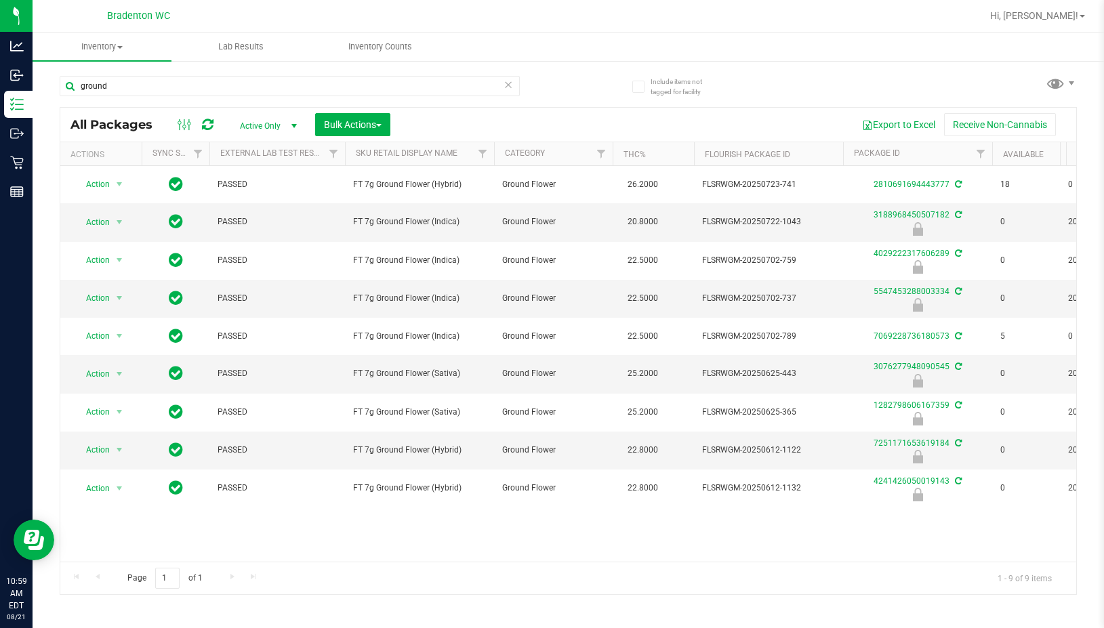
drag, startPoint x: 478, startPoint y: 52, endPoint x: 482, endPoint y: 43, distance: 9.7
drag, startPoint x: 482, startPoint y: 43, endPoint x: 293, endPoint y: 92, distance: 194.6
click at [296, 108] on div "All Packages Active Only Active Only Lab Samples Locked All External Internal B…" at bounding box center [568, 125] width 1016 height 34
click at [291, 81] on input "ground" at bounding box center [290, 86] width 460 height 20
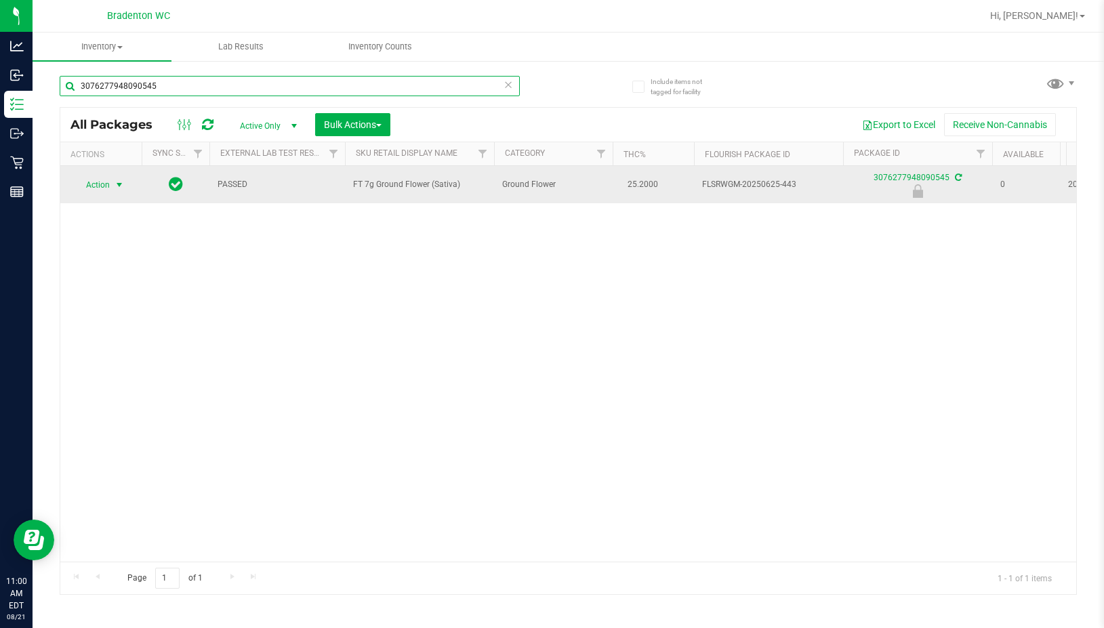
type input "3076277948090545"
click at [92, 186] on span "Action" at bounding box center [92, 185] width 37 height 19
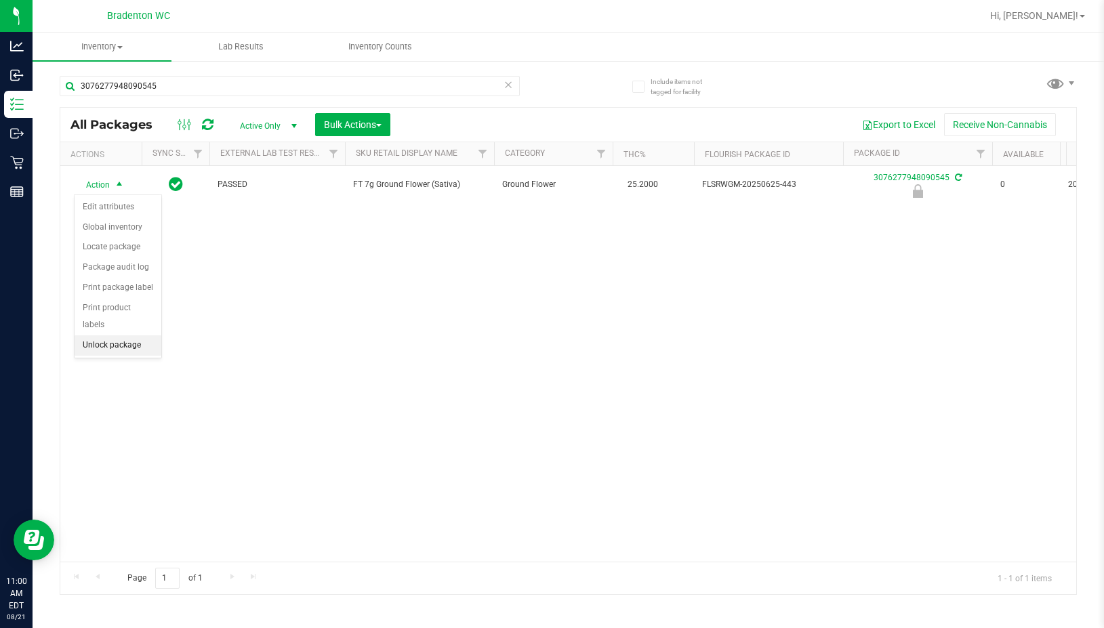
click at [115, 335] on li "Unlock package" at bounding box center [118, 345] width 87 height 20
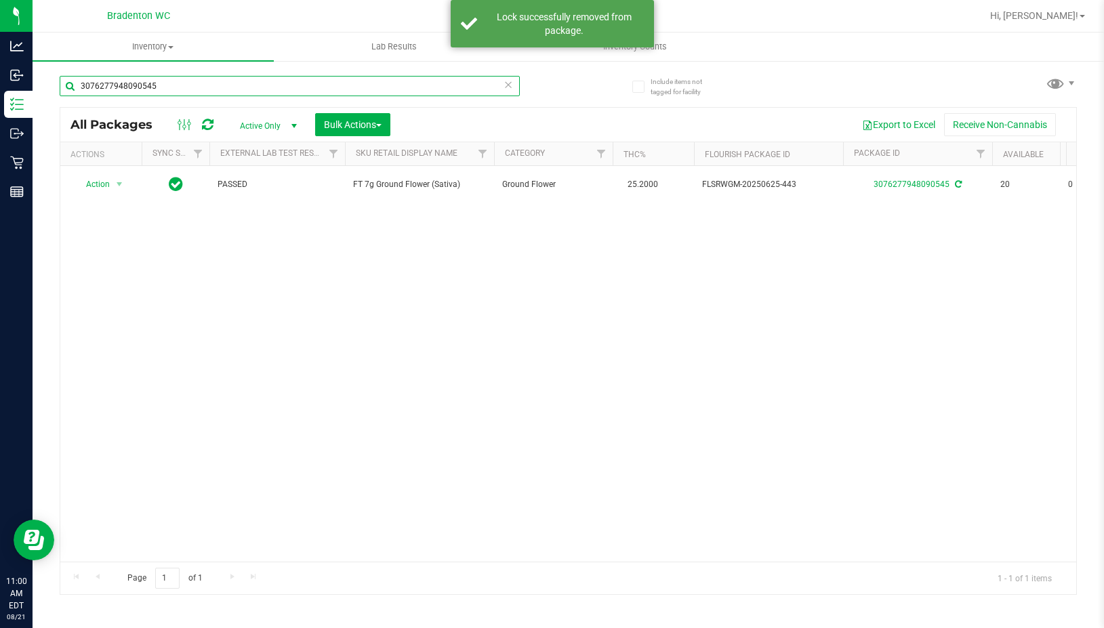
click at [229, 82] on input "3076277948090545" at bounding box center [290, 86] width 460 height 20
click at [229, 83] on input "3076277948090545" at bounding box center [290, 86] width 460 height 20
click at [216, 84] on input "3076277948090545" at bounding box center [290, 86] width 460 height 20
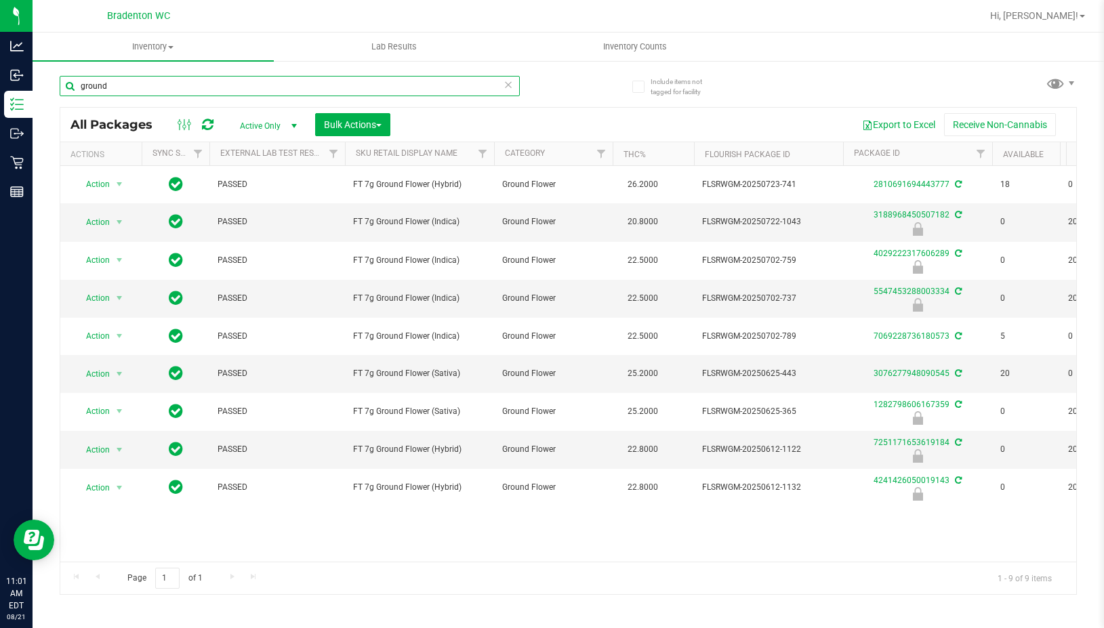
type input "ground"
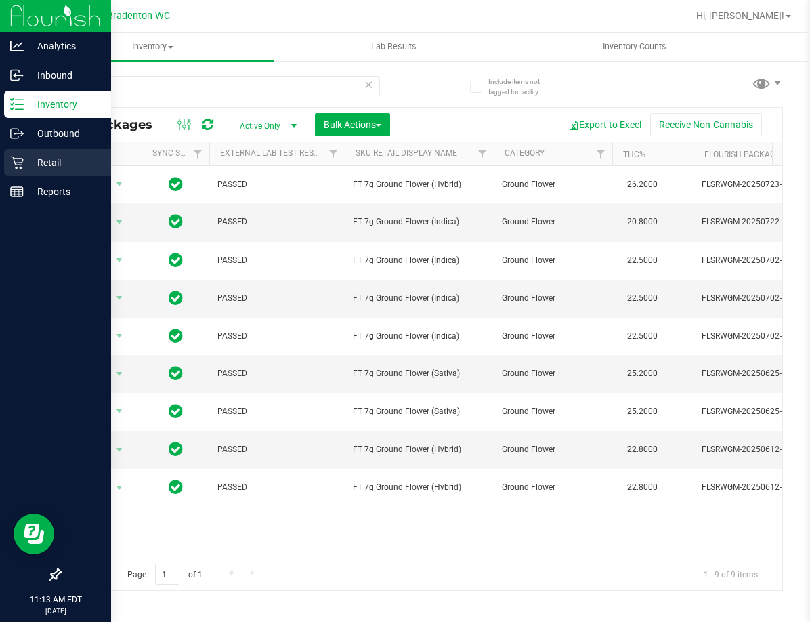
click at [19, 159] on icon at bounding box center [16, 163] width 13 height 13
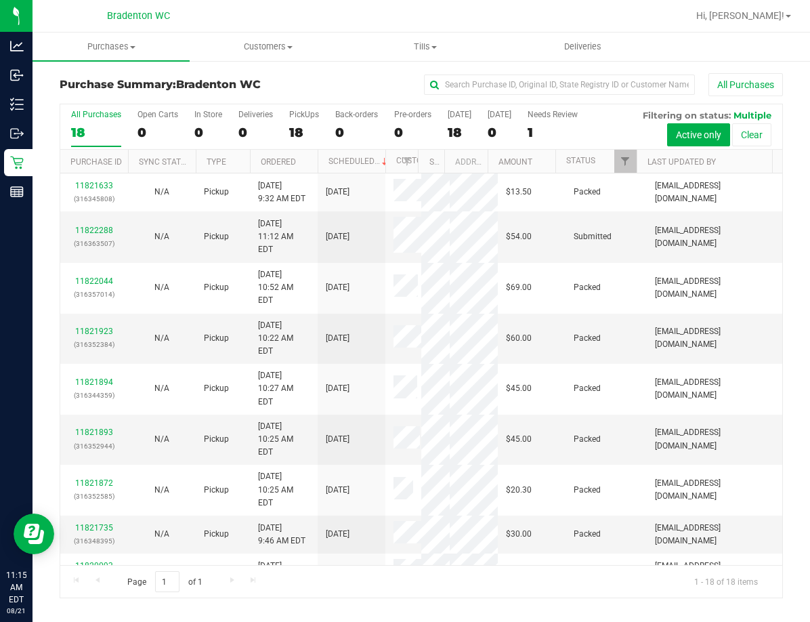
click at [340, 12] on div at bounding box center [465, 16] width 445 height 26
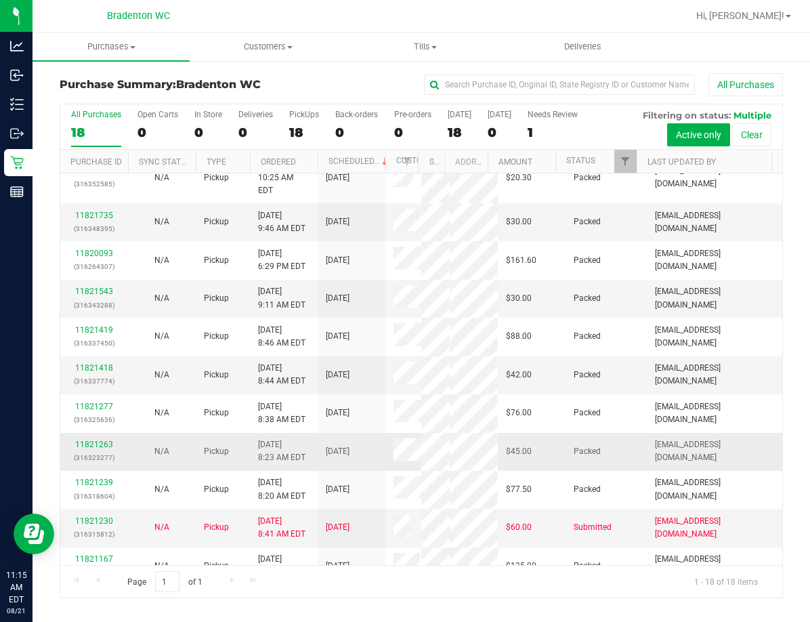
scroll to position [335, 0]
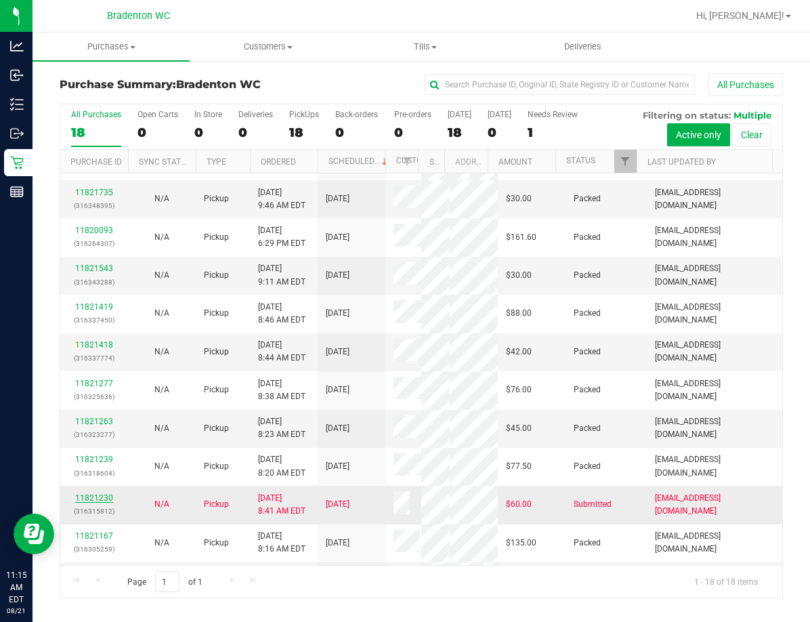
click at [100, 493] on link "11821230" at bounding box center [94, 497] width 38 height 9
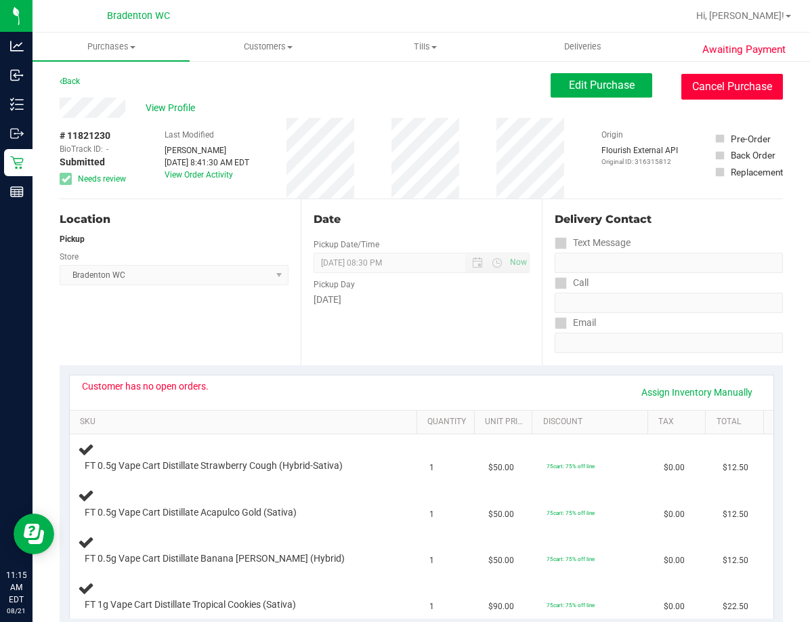
click at [650, 96] on button "Cancel Purchase" at bounding box center [733, 87] width 102 height 26
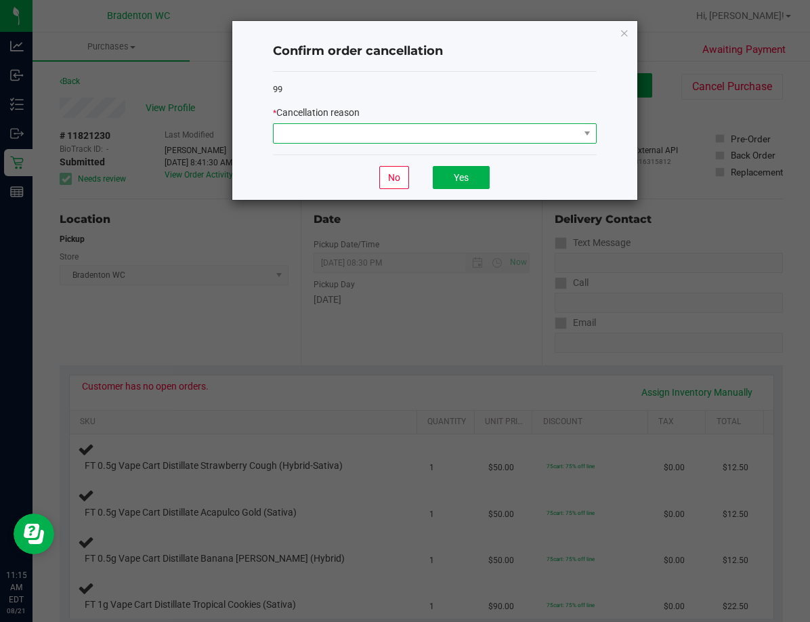
click at [373, 136] on span at bounding box center [427, 133] width 306 height 19
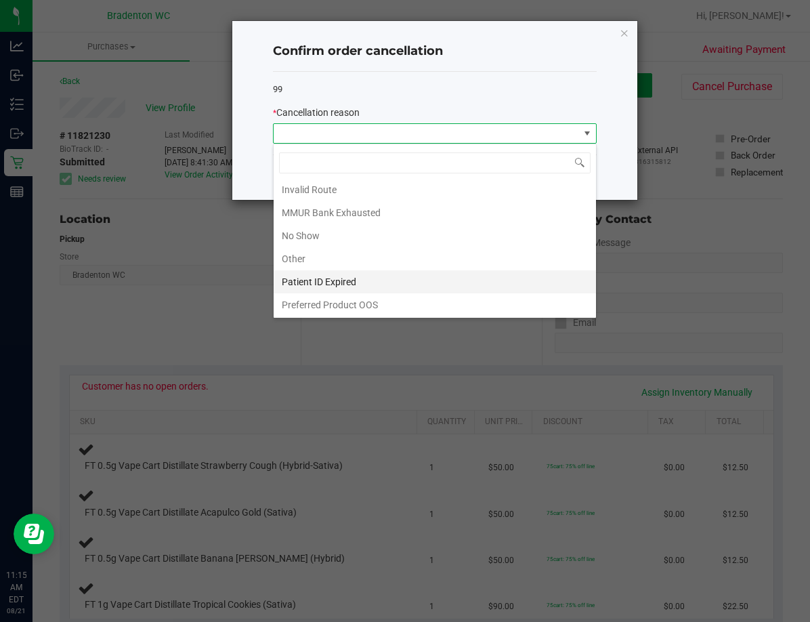
scroll to position [72, 0]
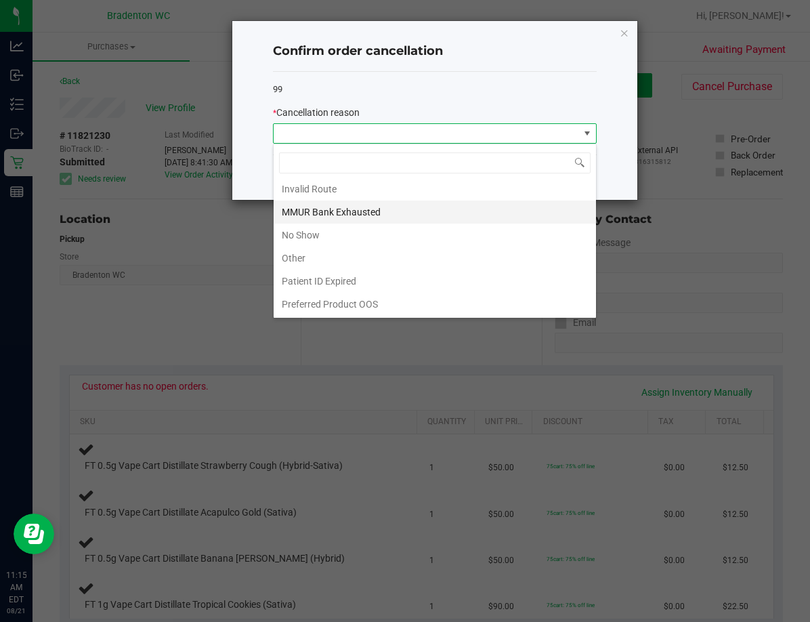
click at [390, 214] on li "MMUR Bank Exhausted" at bounding box center [435, 212] width 323 height 23
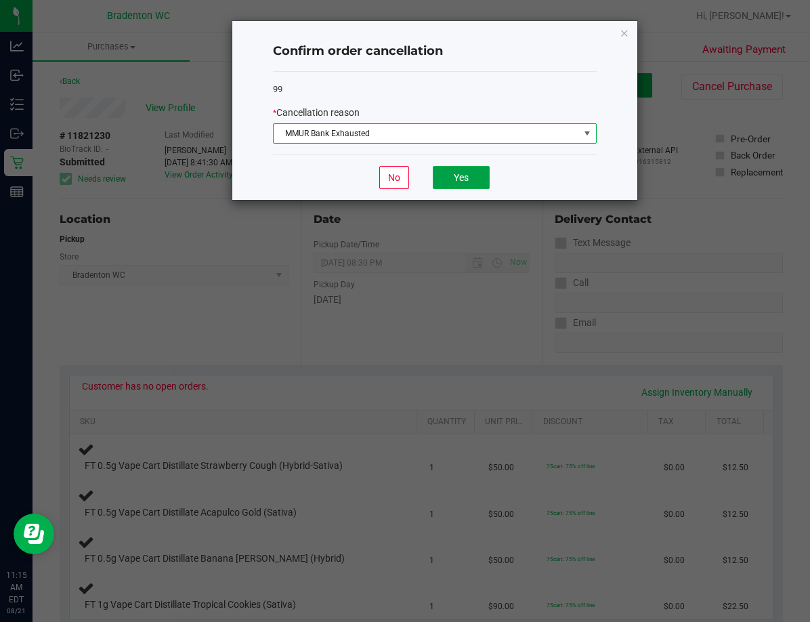
click at [476, 178] on button "Yes" at bounding box center [461, 177] width 57 height 23
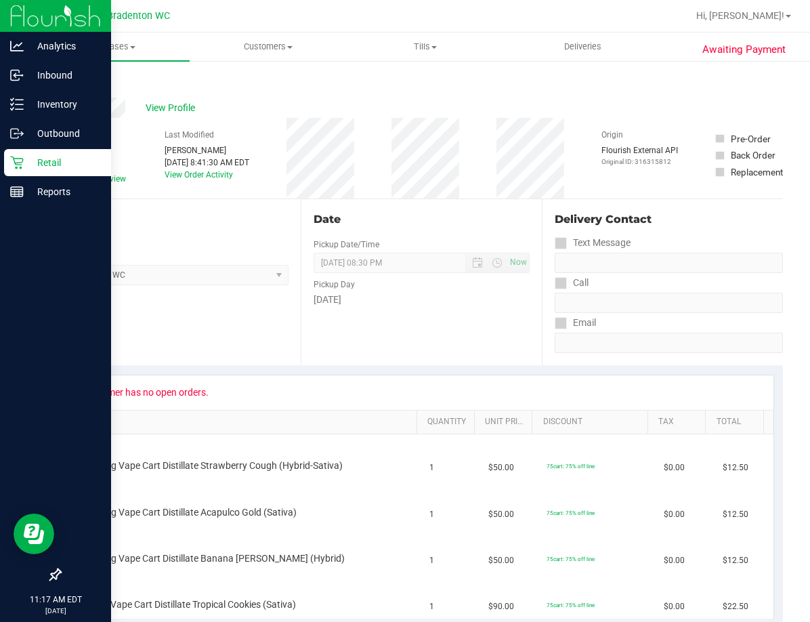
click at [25, 161] on p "Retail" at bounding box center [64, 163] width 81 height 16
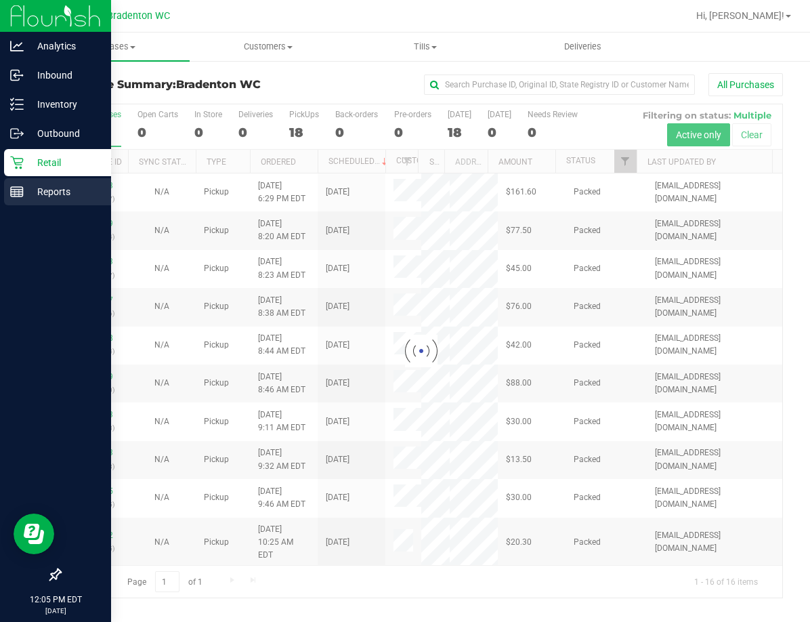
click at [20, 187] on rect at bounding box center [17, 191] width 12 height 9
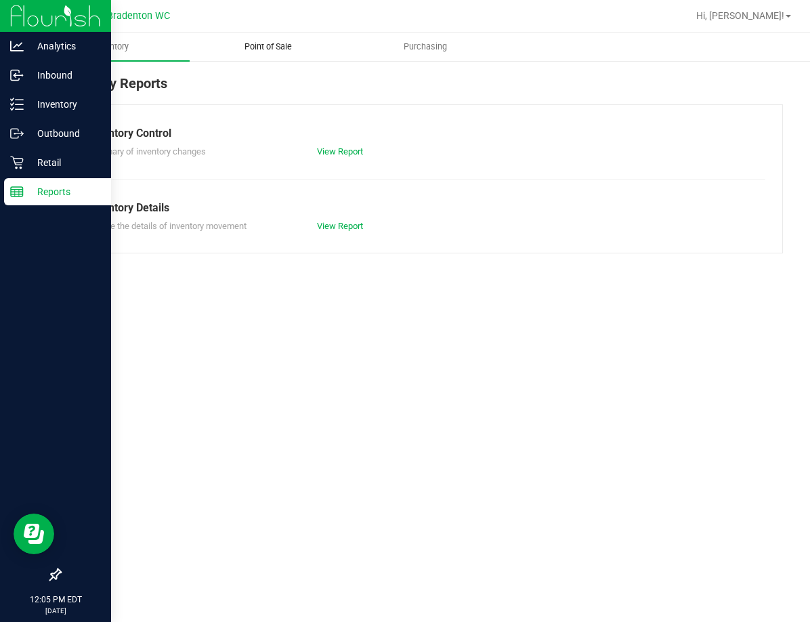
click at [266, 54] on uib-tab-heading "Point of Sale" at bounding box center [268, 46] width 156 height 27
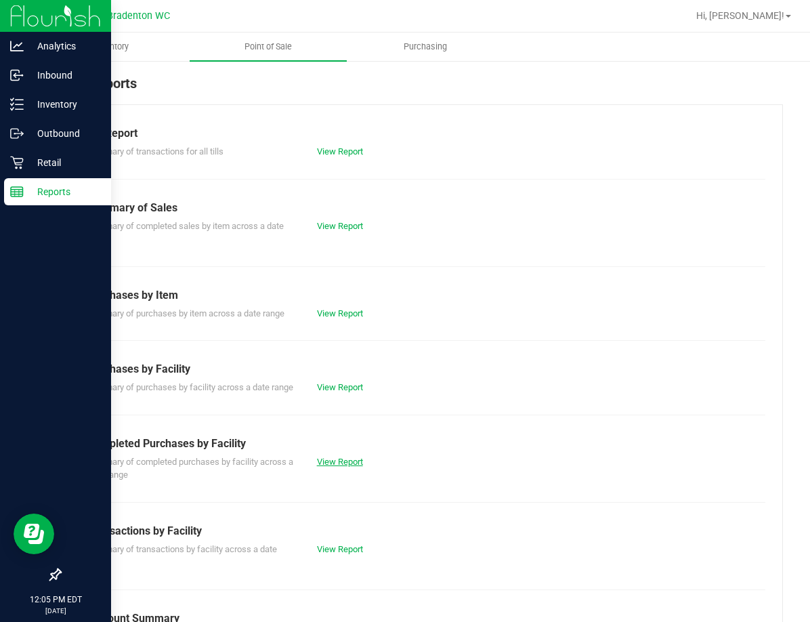
click at [318, 467] on link "View Report" at bounding box center [340, 462] width 46 height 10
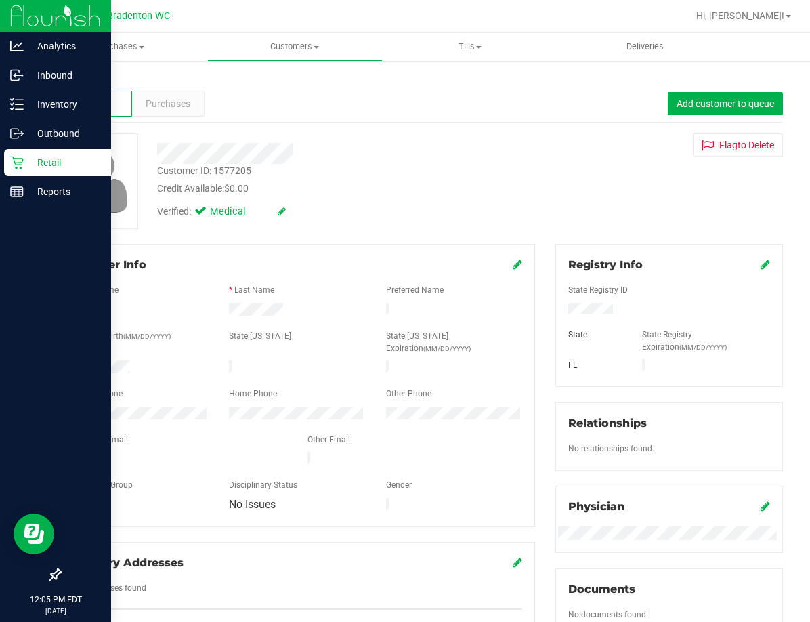
click at [74, 81] on link "Back" at bounding box center [71, 79] width 23 height 9
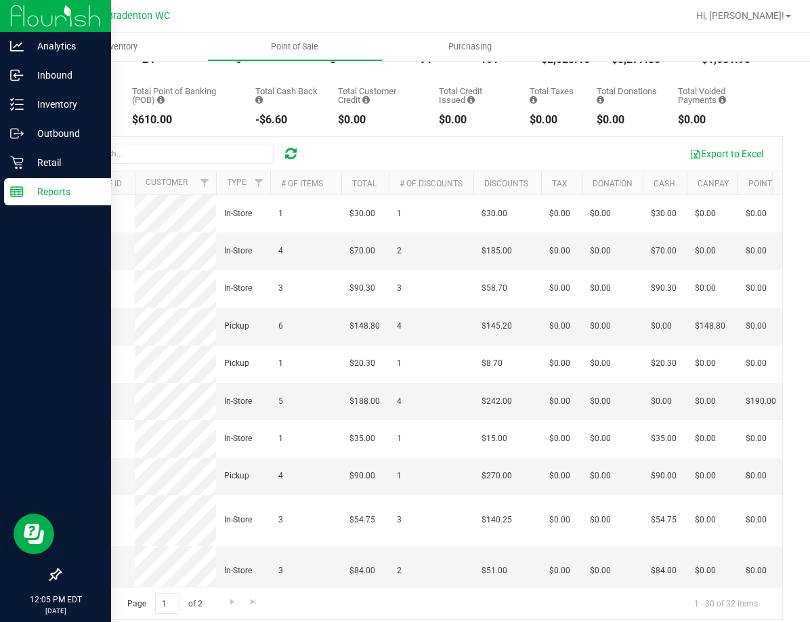
scroll to position [136, 0]
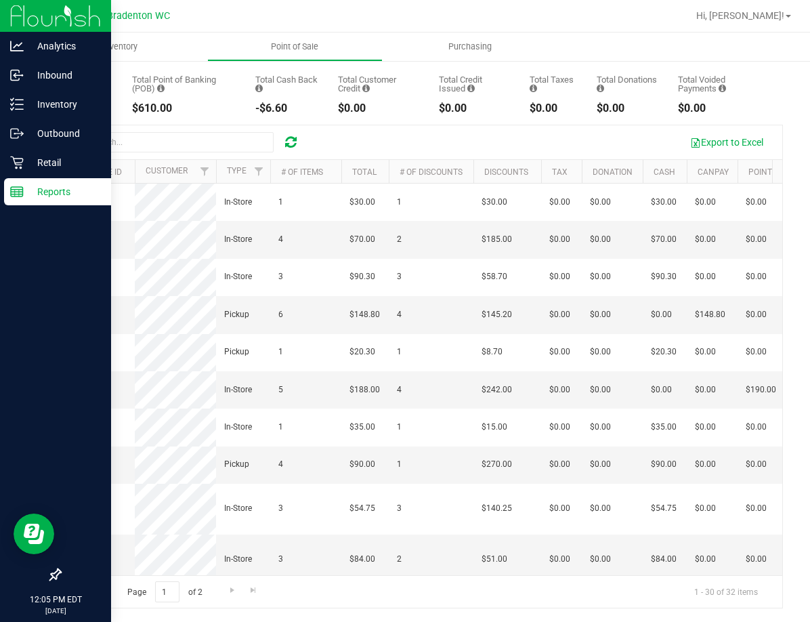
click at [236, 583] on div "Page 1 of 2 1 - 30 of 32 items" at bounding box center [421, 591] width 722 height 33
click at [232, 596] on span "Go to the next page" at bounding box center [232, 590] width 11 height 11
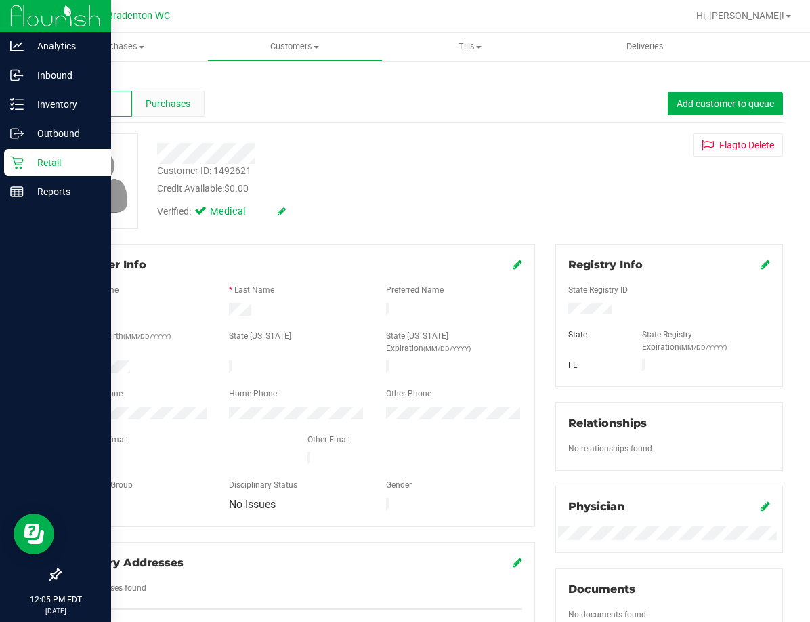
click at [182, 105] on span "Purchases" at bounding box center [168, 104] width 45 height 14
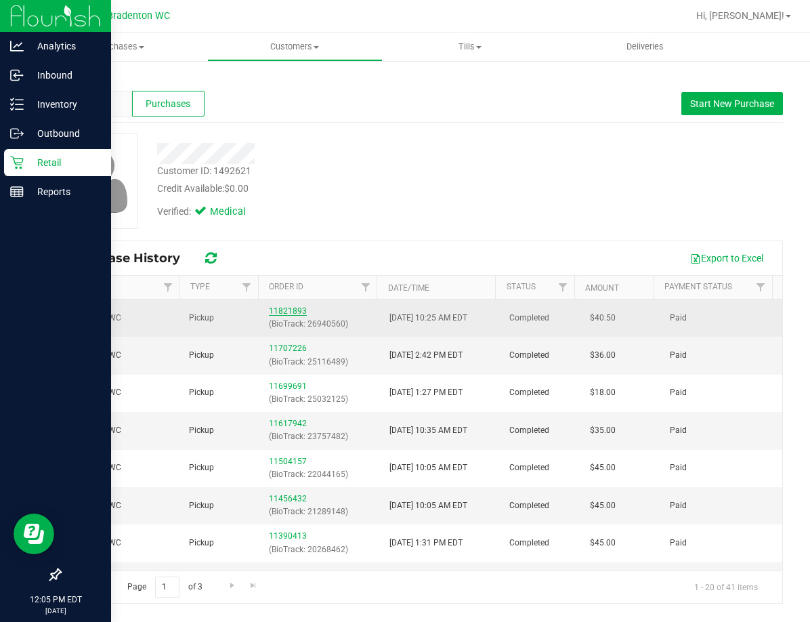
click at [291, 311] on link "11821893" at bounding box center [288, 310] width 38 height 9
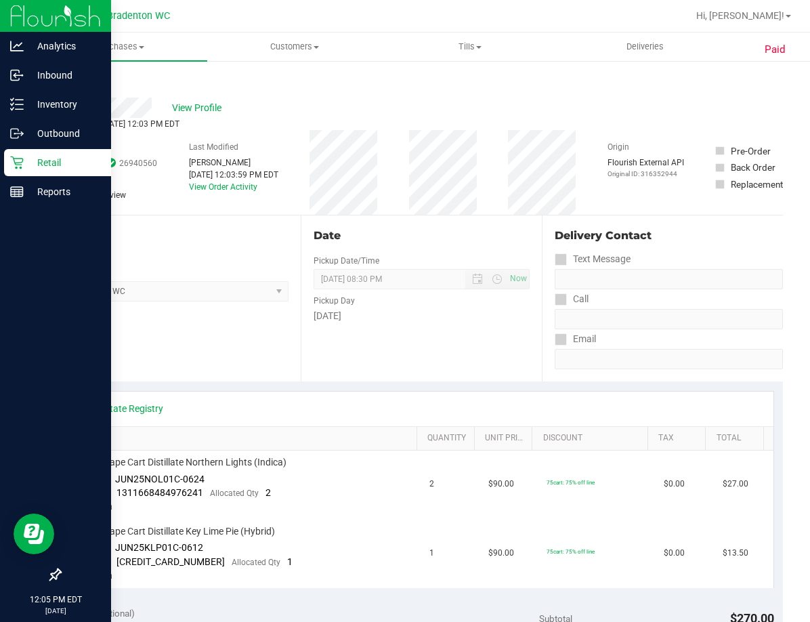
click at [74, 82] on link "Back" at bounding box center [70, 81] width 20 height 9
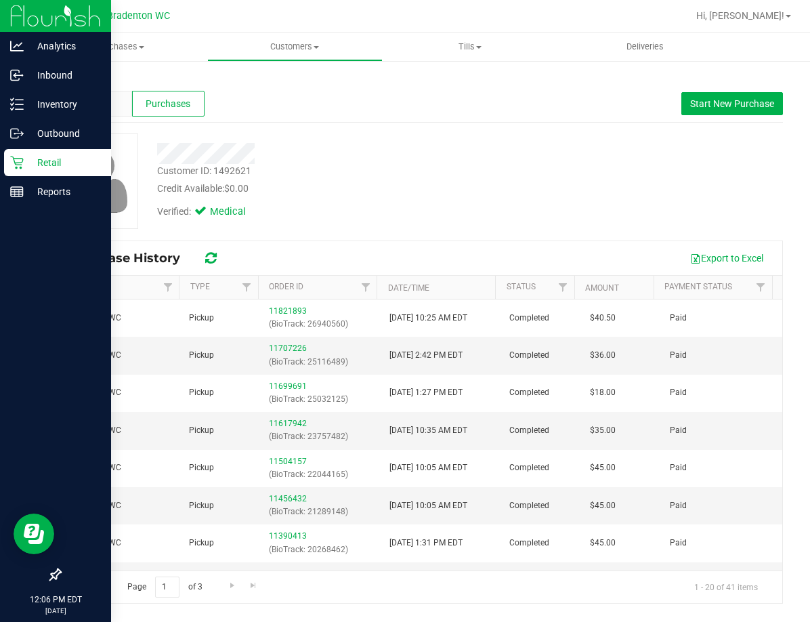
click at [76, 83] on div "Back" at bounding box center [422, 79] width 724 height 12
click at [75, 79] on link "Back" at bounding box center [71, 79] width 23 height 9
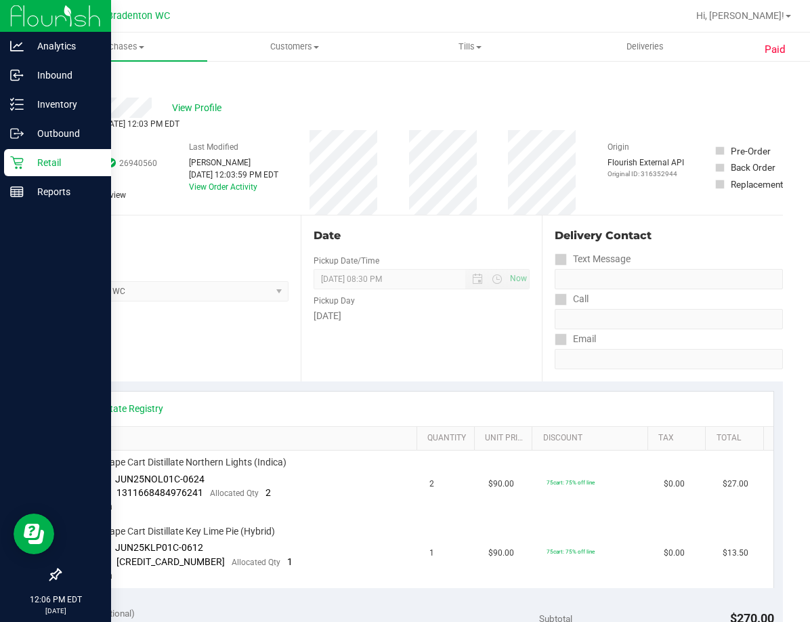
click at [41, 169] on p "Retail" at bounding box center [64, 163] width 81 height 16
